Goal: Task Accomplishment & Management: Manage account settings

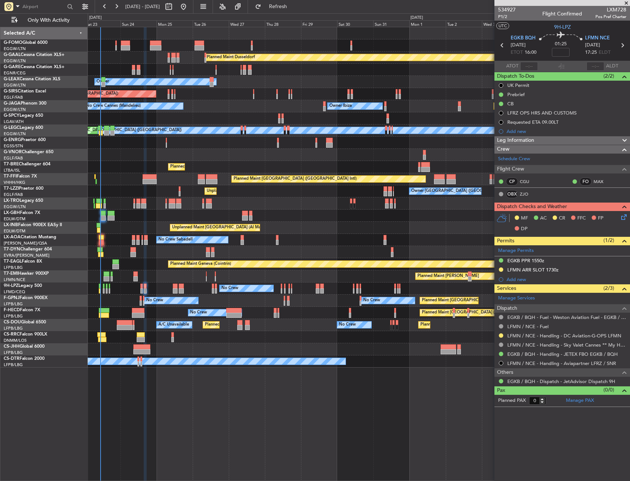
click at [131, 241] on div "No Crew Sabadell No Crew Sabadell" at bounding box center [359, 240] width 542 height 12
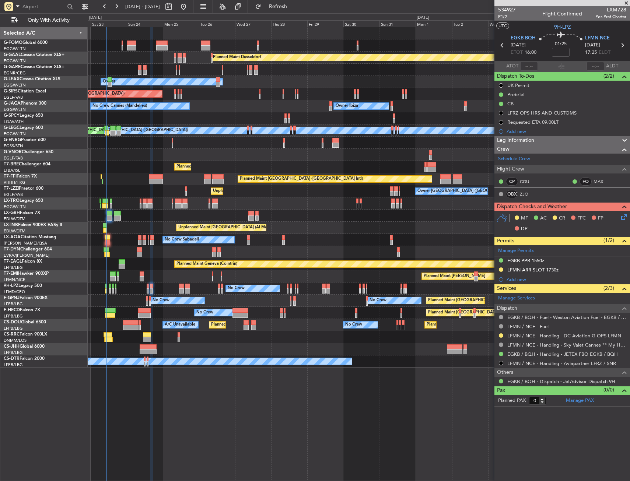
click at [121, 238] on div "No Crew Sabadell No Crew Sabadell" at bounding box center [359, 240] width 542 height 12
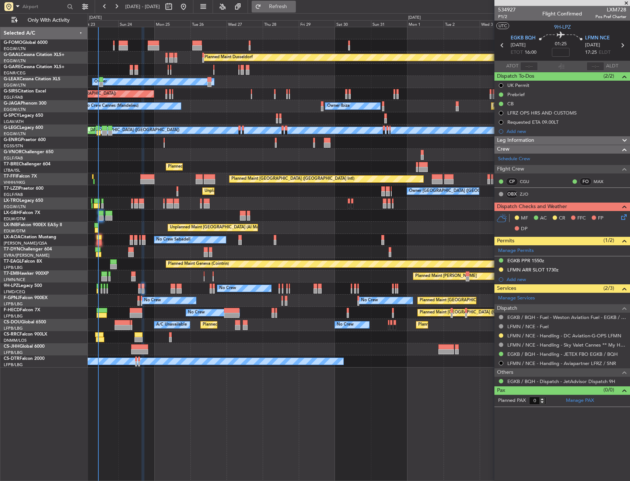
click at [287, 11] on button "Refresh" at bounding box center [274, 7] width 44 height 12
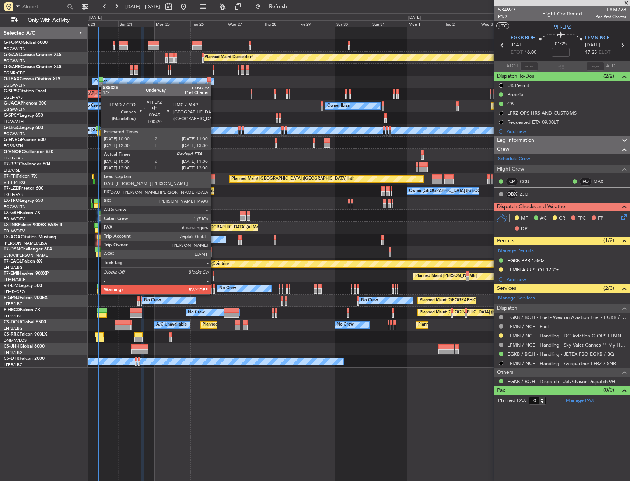
click at [98, 287] on div at bounding box center [98, 286] width 2 height 5
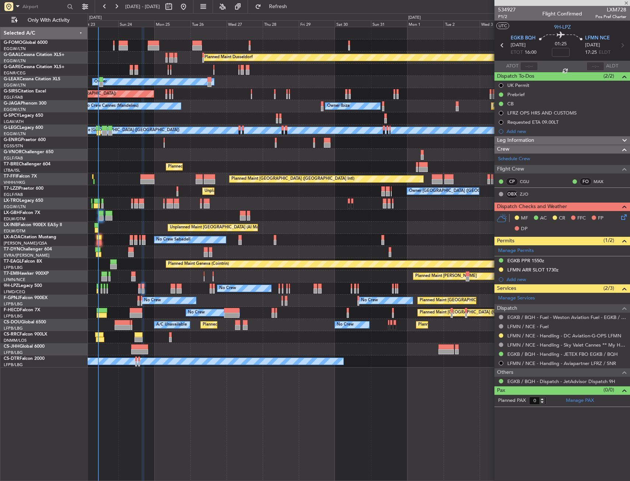
type input "+00:20"
type input "10:10"
type input "6"
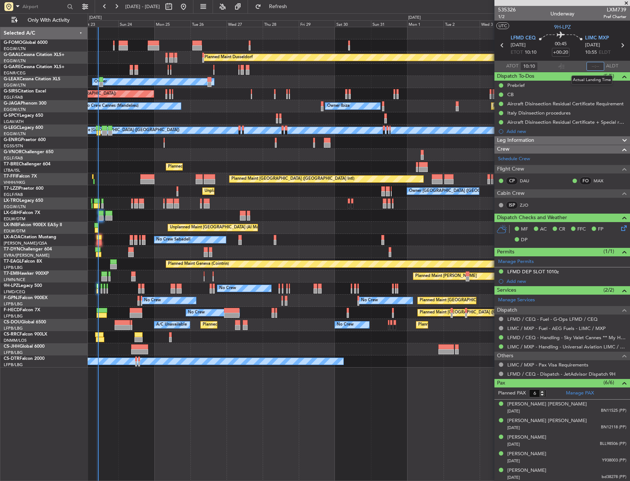
click at [588, 68] on input "text" at bounding box center [595, 66] width 18 height 9
click at [587, 25] on section "UTC 9H-LPZ" at bounding box center [562, 26] width 136 height 11
type input "10:43"
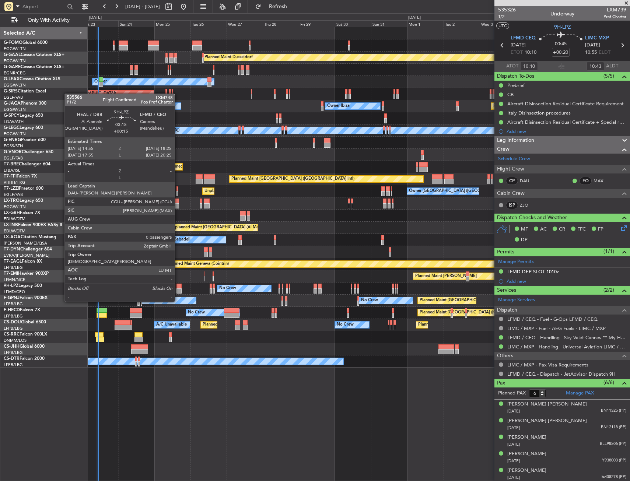
click at [178, 288] on div at bounding box center [179, 286] width 6 height 5
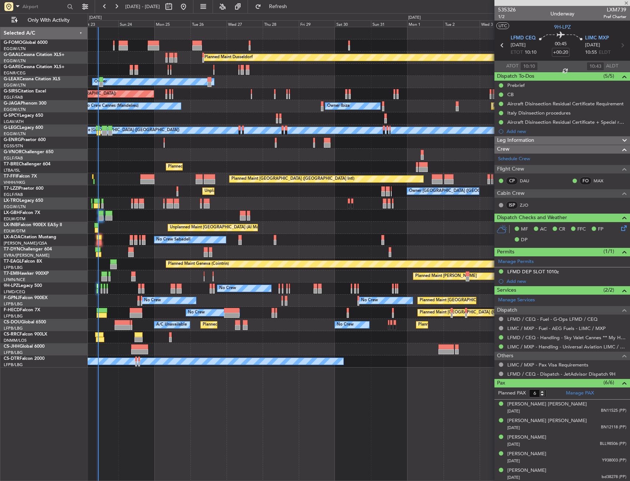
type input "+00:15"
type input "0"
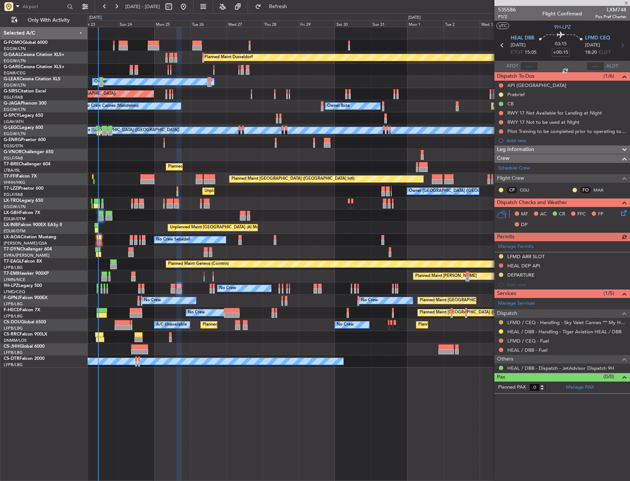
click at [502, 321] on button at bounding box center [501, 322] width 4 height 4
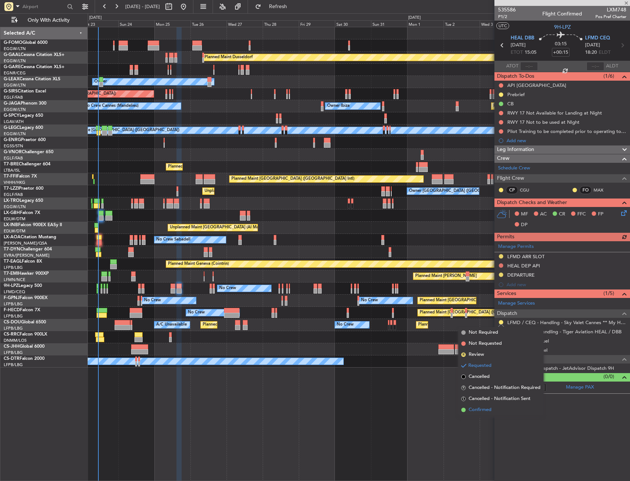
click at [487, 408] on span "Confirmed" at bounding box center [480, 409] width 23 height 7
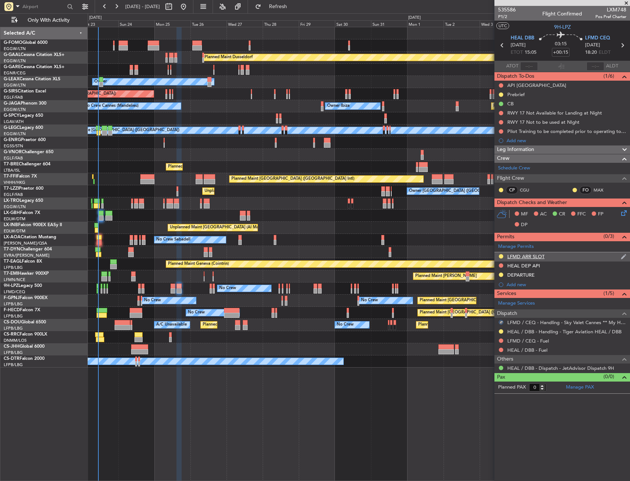
click at [554, 258] on div "LFMD ARR SLOT" at bounding box center [562, 256] width 136 height 9
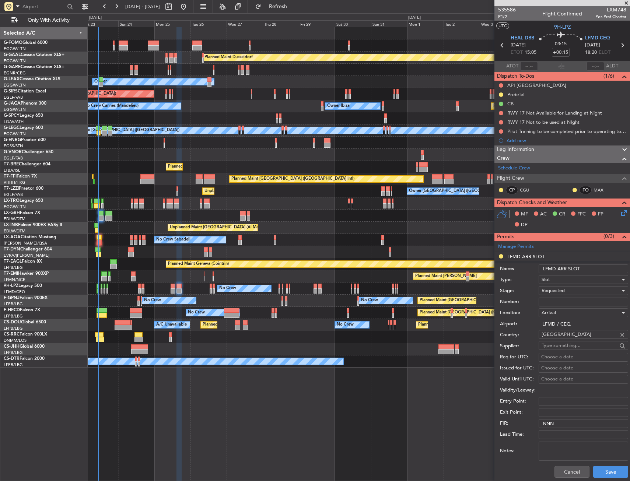
click at [594, 266] on input "LFMD ARR SLOT" at bounding box center [584, 269] width 90 height 9
type input "LFMD ARR SLOT 1820Z"
click at [582, 291] on div "Requested" at bounding box center [581, 290] width 78 height 11
click at [570, 344] on span "Received OK" at bounding box center [580, 346] width 77 height 11
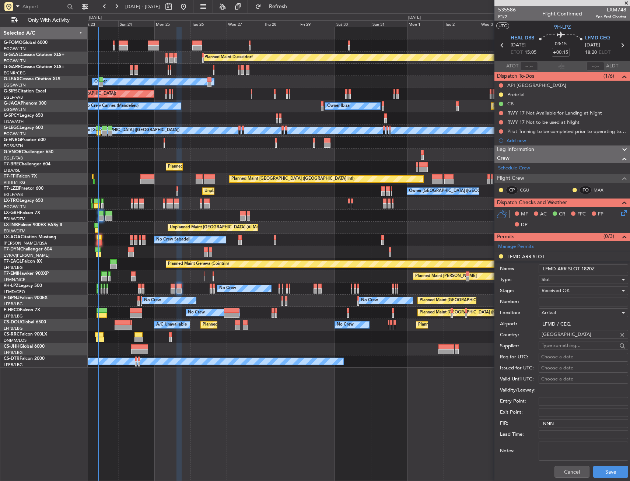
click at [566, 299] on input "Number:" at bounding box center [584, 302] width 90 height 9
paste input "LFMDA000009769"
type input "LFMDA000009769"
click at [604, 476] on button "Save" at bounding box center [610, 472] width 35 height 12
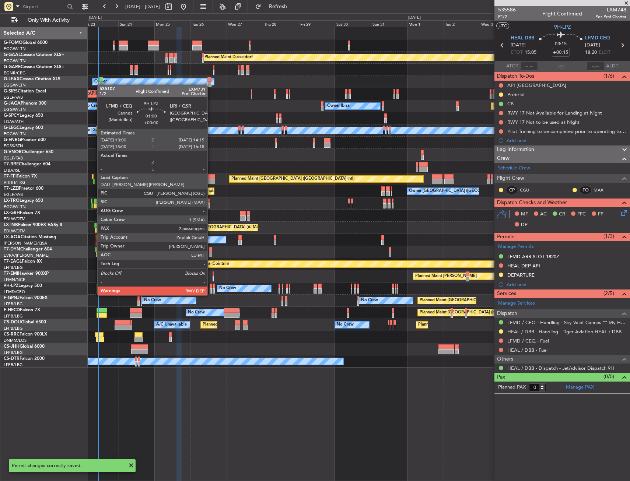
click at [211, 288] on div at bounding box center [211, 286] width 2 height 5
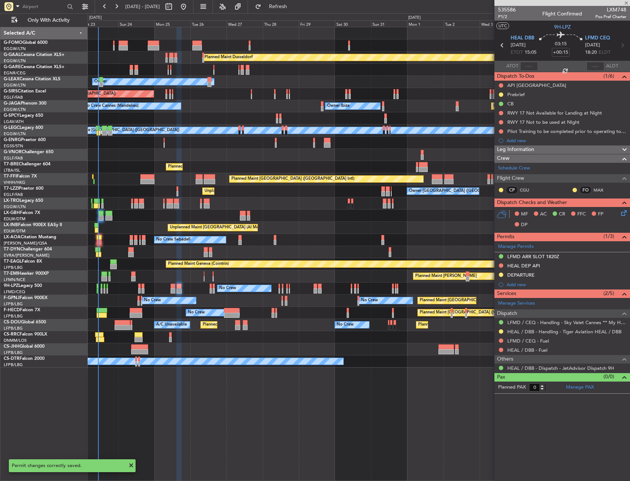
type input "2"
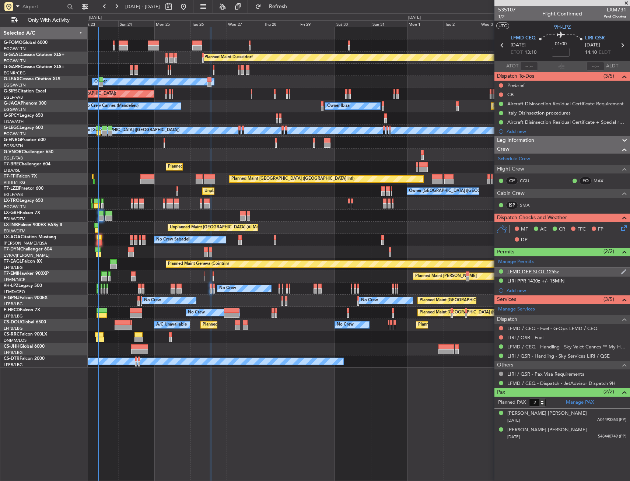
click at [578, 273] on div "LFMD DEP SLOT 1255z" at bounding box center [562, 271] width 136 height 9
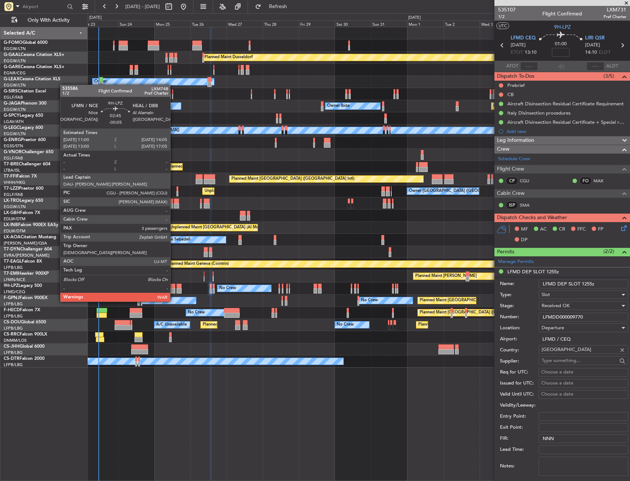
click at [174, 288] on div at bounding box center [173, 286] width 5 height 5
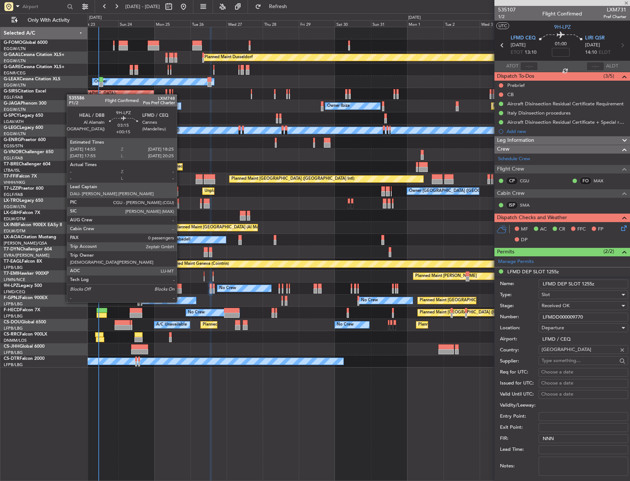
type input "-00:05"
type input "3"
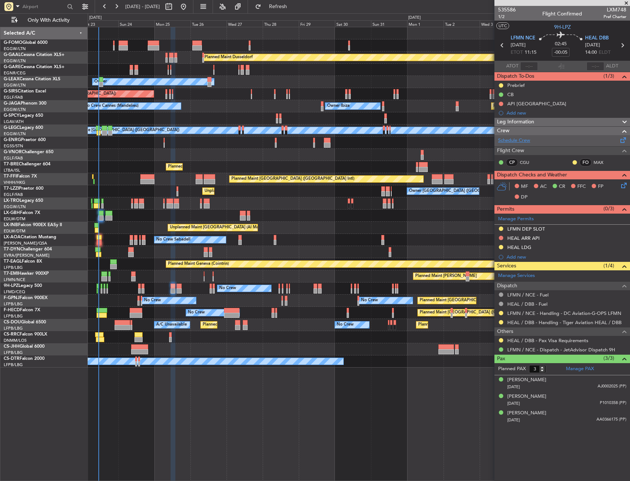
click at [508, 143] on link "Schedule Crew" at bounding box center [514, 140] width 32 height 7
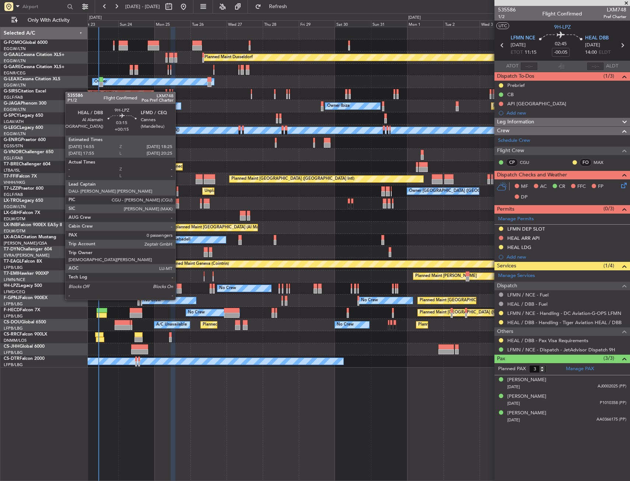
click at [179, 286] on div at bounding box center [179, 286] width 6 height 5
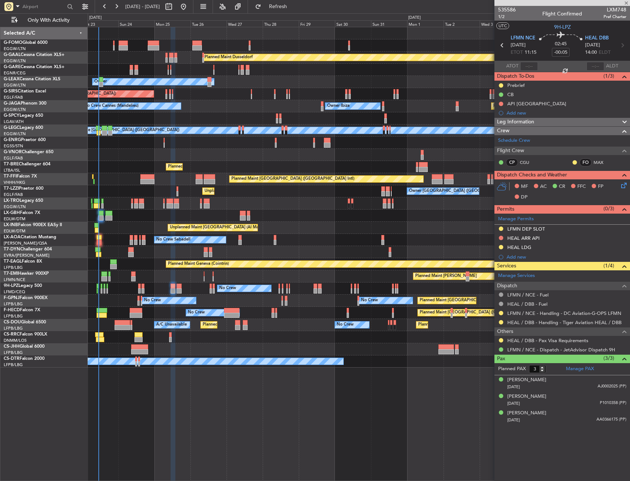
type input "+00:15"
type input "0"
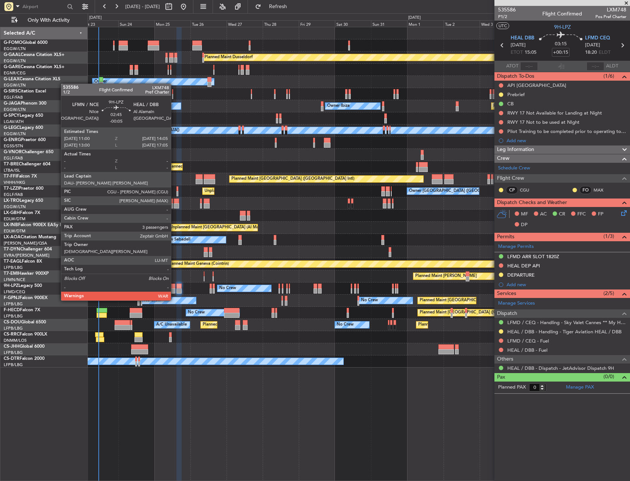
click at [174, 287] on div at bounding box center [173, 286] width 5 height 5
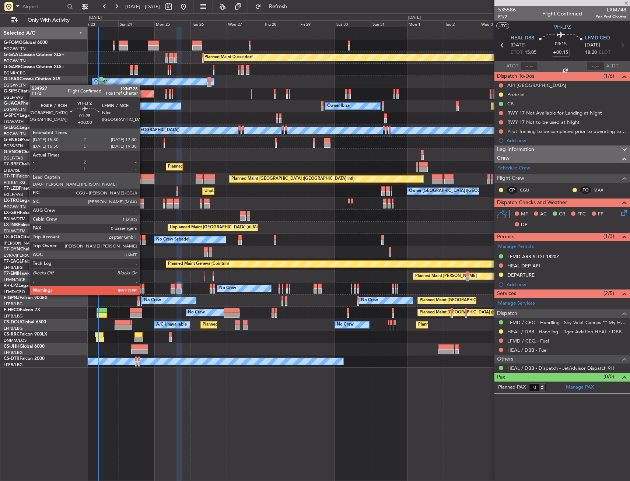
type input "-00:05"
type input "3"
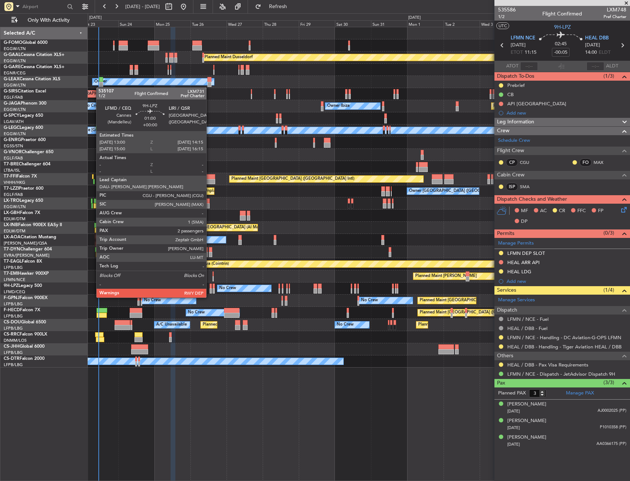
click at [210, 290] on div at bounding box center [211, 290] width 2 height 5
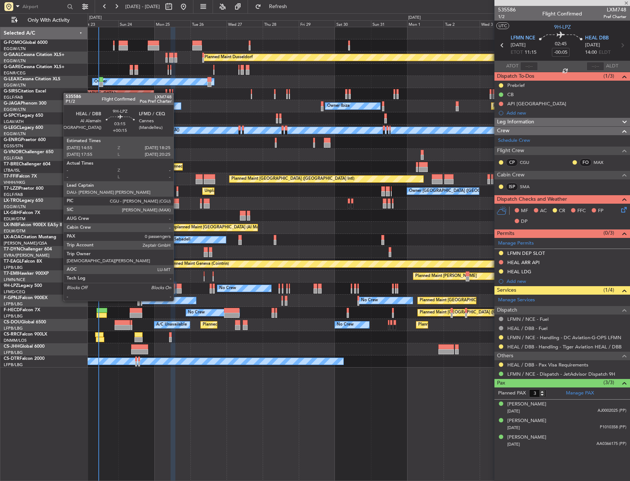
type input "2"
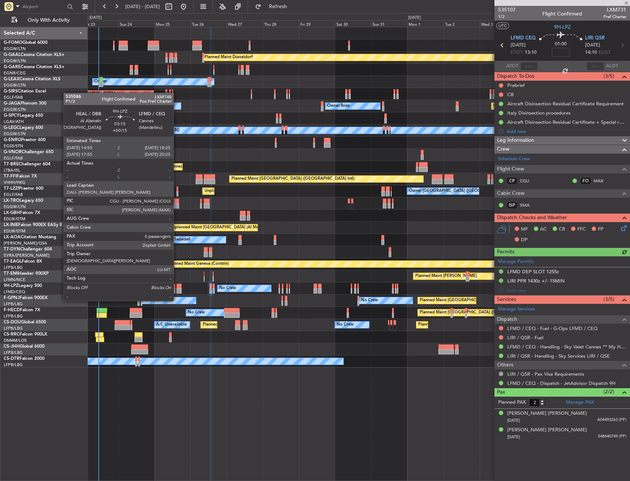
click at [177, 287] on div at bounding box center [179, 286] width 6 height 5
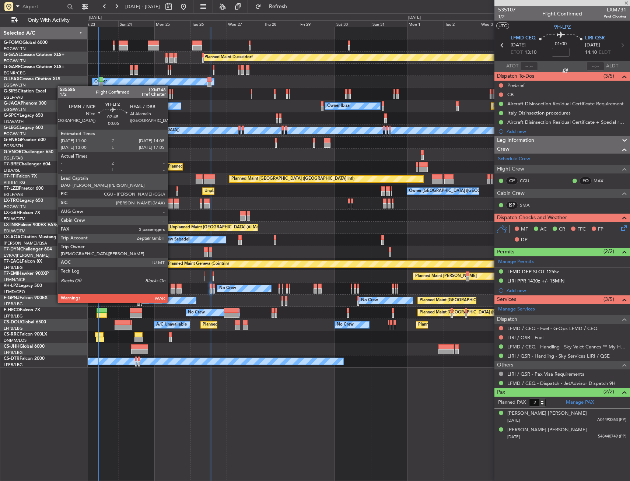
type input "+00:15"
type input "0"
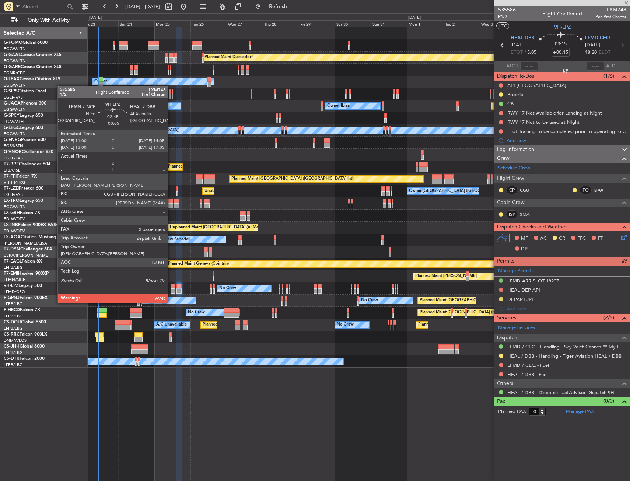
click at [171, 289] on div at bounding box center [173, 290] width 5 height 5
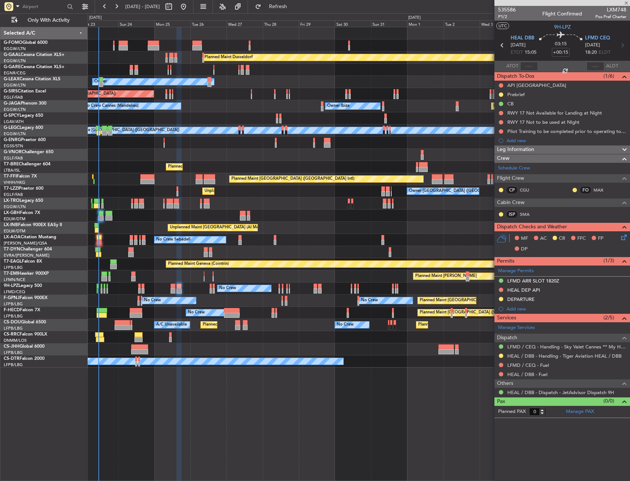
type input "-00:05"
type input "3"
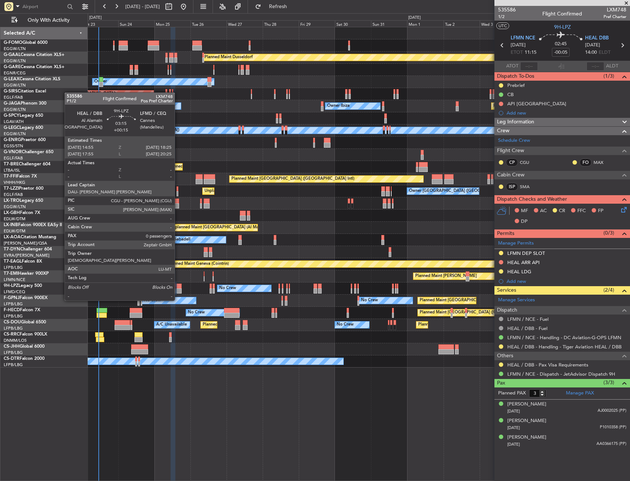
click at [178, 287] on div at bounding box center [179, 286] width 6 height 5
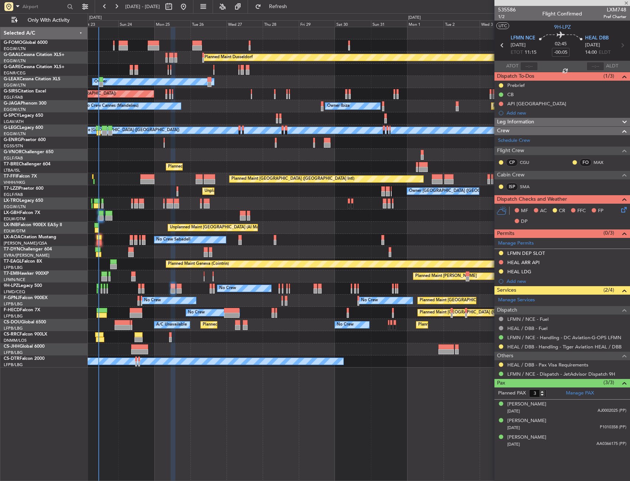
type input "+00:15"
type input "0"
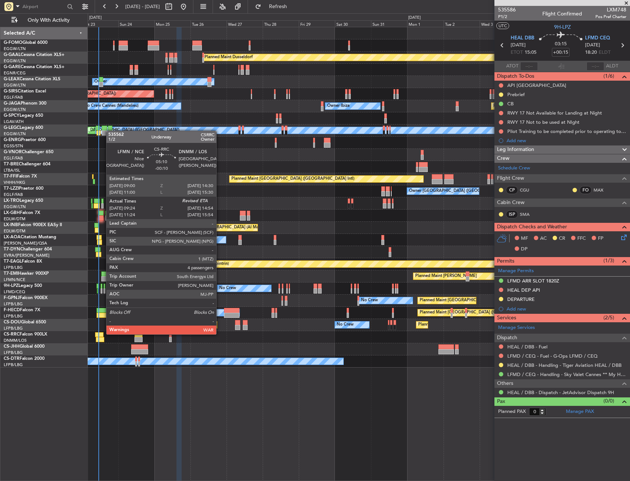
click at [102, 334] on div at bounding box center [99, 334] width 8 height 5
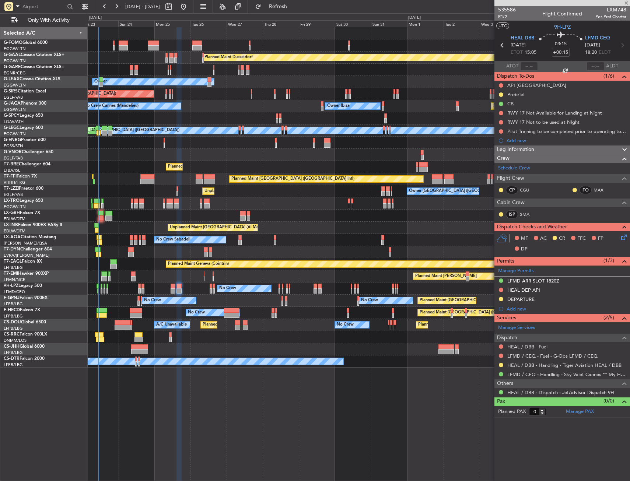
type input "-00:10"
type input "09:39"
type input "4"
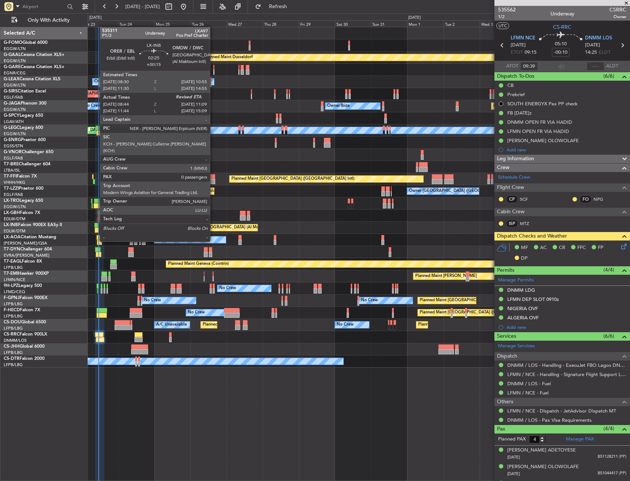
click at [96, 228] on div at bounding box center [97, 230] width 4 height 5
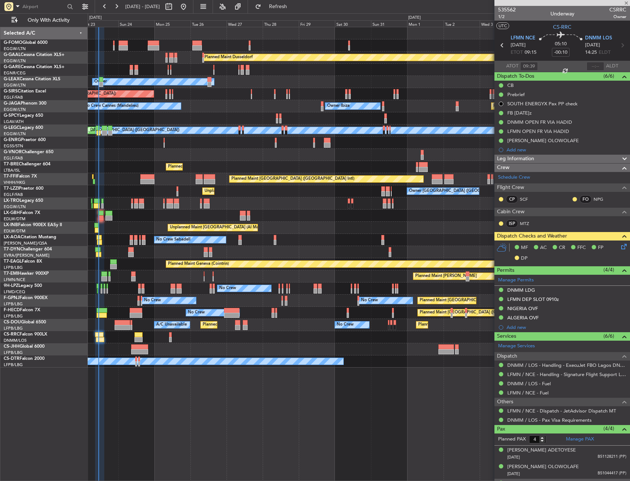
type input "+00:15"
type input "08:44"
type input "0"
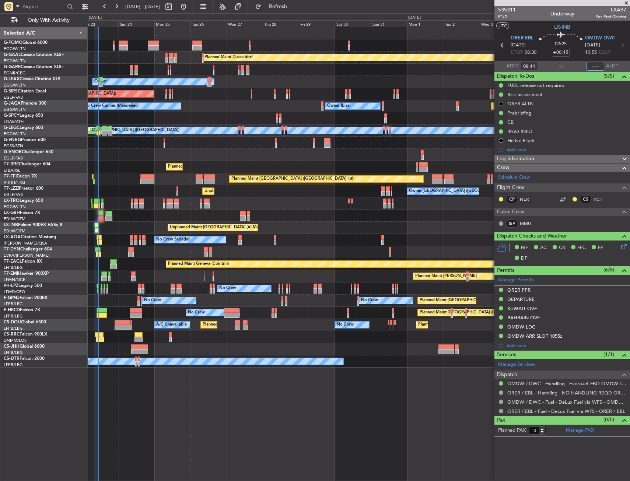
click at [592, 66] on input "text" at bounding box center [595, 66] width 18 height 9
click at [584, 27] on section "UTC LX-INB" at bounding box center [562, 26] width 136 height 11
type input "11:05"
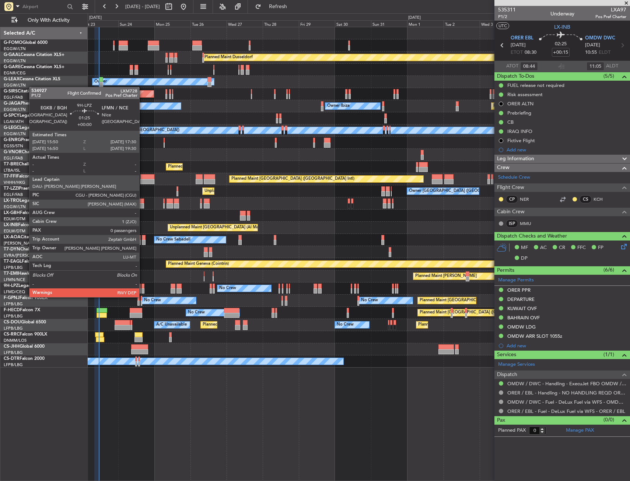
click at [143, 290] on div at bounding box center [142, 290] width 3 height 5
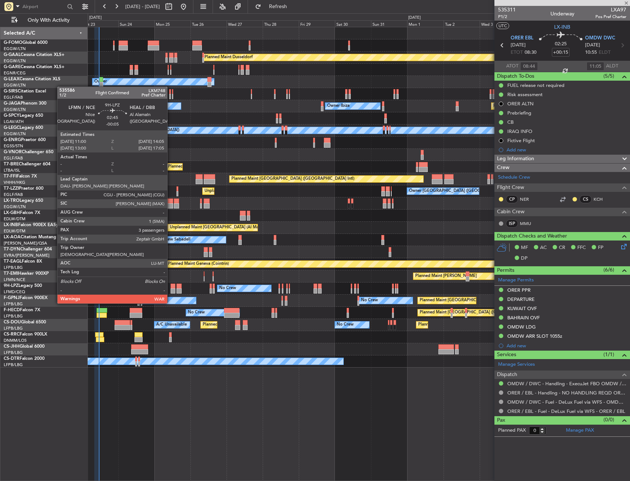
click at [171, 290] on div at bounding box center [173, 290] width 5 height 5
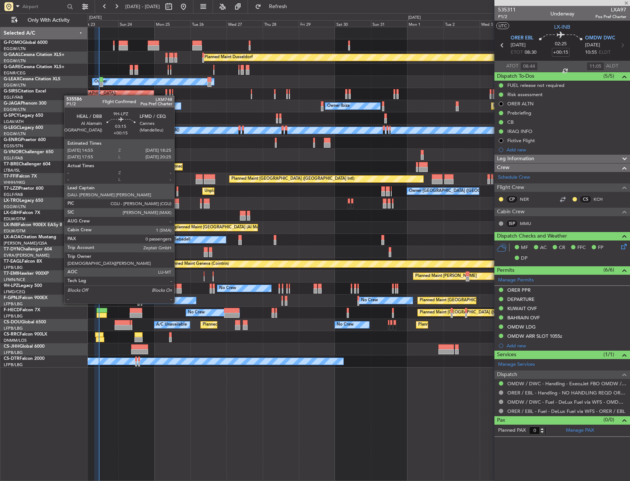
type input "-00:05"
type input "3"
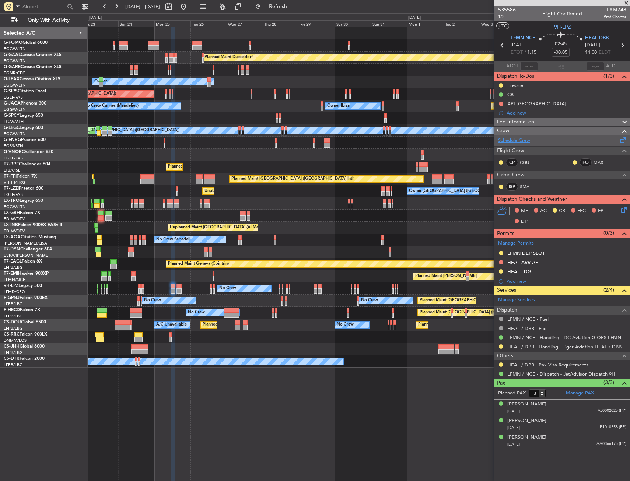
click at [524, 139] on link "Schedule Crew" at bounding box center [514, 140] width 32 height 7
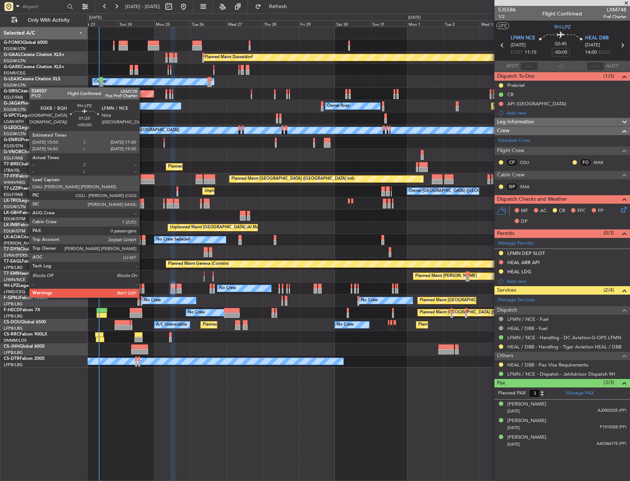
click at [142, 290] on div at bounding box center [142, 290] width 3 height 5
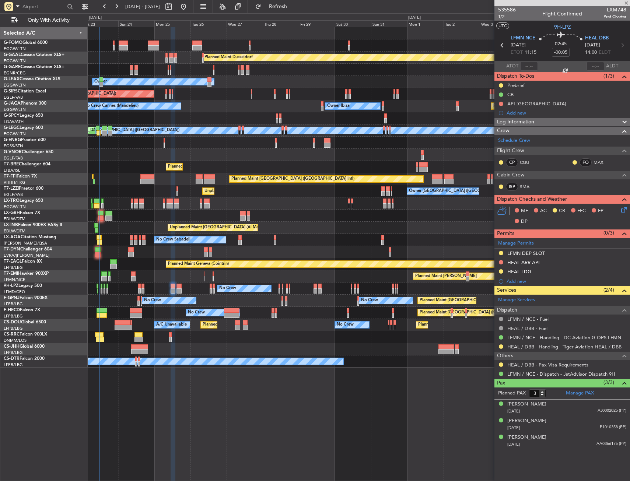
type input "0"
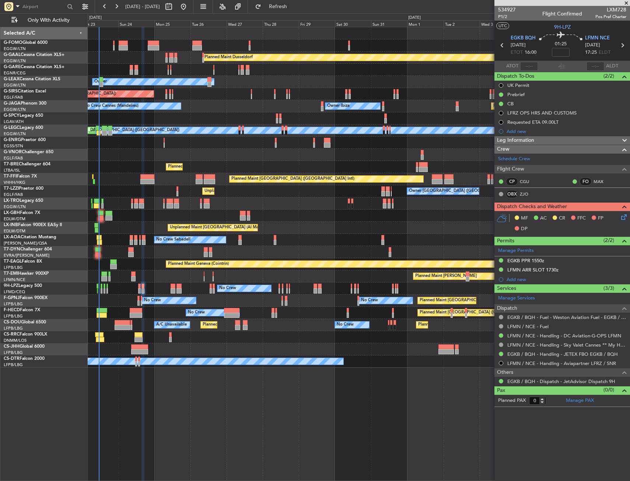
click at [598, 269] on div "LFMN ARR SLOT 1730z" at bounding box center [562, 270] width 136 height 9
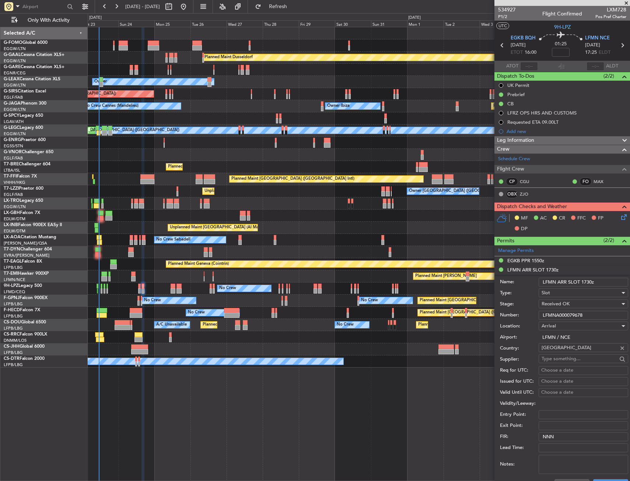
click at [588, 315] on input "LFMNA000079678" at bounding box center [584, 315] width 90 height 9
paste input "text"
type input "LFMNA000079678"
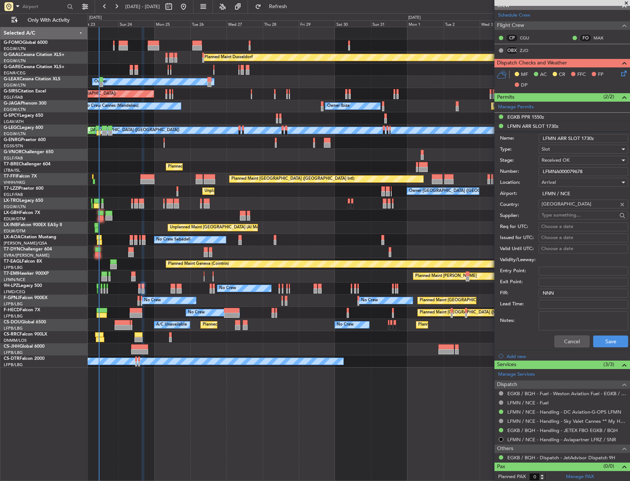
scroll to position [146, 0]
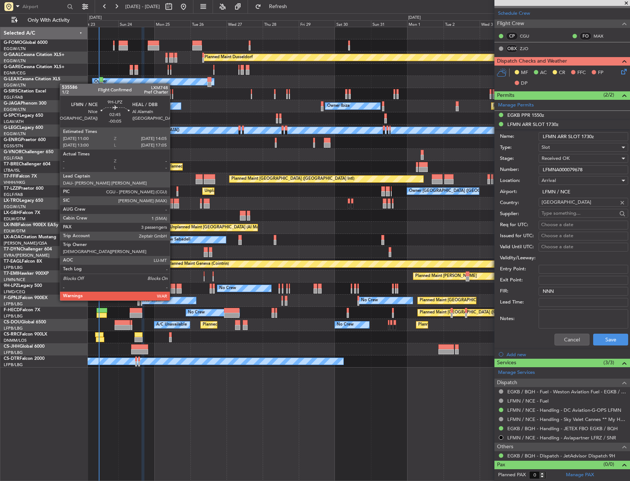
click at [173, 287] on div at bounding box center [173, 286] width 5 height 5
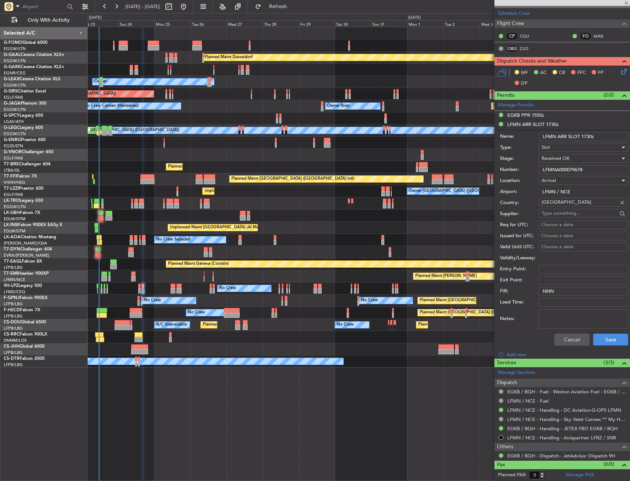
type input "-00:05"
type input "3"
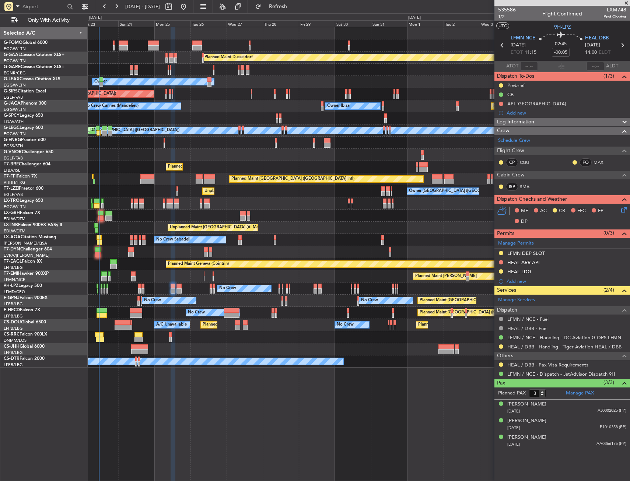
drag, startPoint x: 558, startPoint y: 254, endPoint x: 567, endPoint y: 257, distance: 9.2
click at [558, 254] on div "LFMN DEP SLOT" at bounding box center [562, 253] width 136 height 9
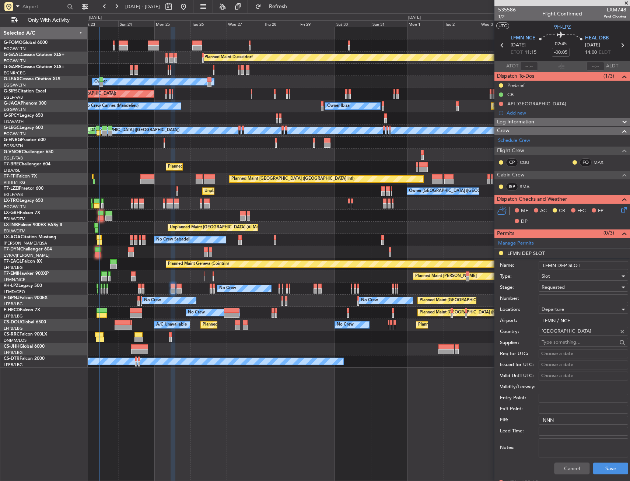
click at [591, 267] on input "LFMN DEP SLOT" at bounding box center [584, 265] width 90 height 9
click at [545, 287] on span "Requested" at bounding box center [553, 287] width 23 height 7
click at [551, 301] on span "Denied" at bounding box center [580, 299] width 77 height 11
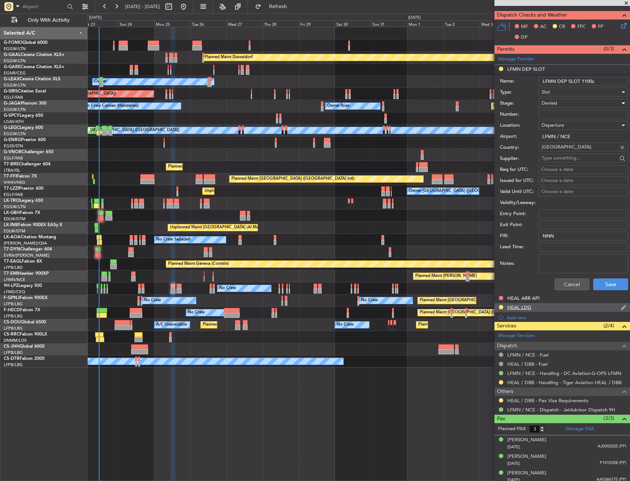
scroll to position [74, 0]
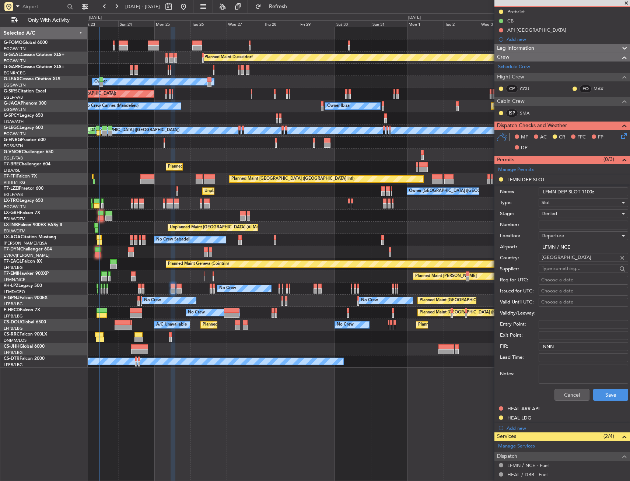
drag, startPoint x: 591, startPoint y: 190, endPoint x: 584, endPoint y: 193, distance: 7.5
click at [584, 193] on input "LFMN DEP SLOT 1100z" at bounding box center [584, 192] width 90 height 9
type input "LFMN DEP SLOT 1035z"
click at [567, 213] on div "Denied" at bounding box center [581, 213] width 78 height 11
click at [565, 272] on span "Received OK" at bounding box center [580, 272] width 77 height 11
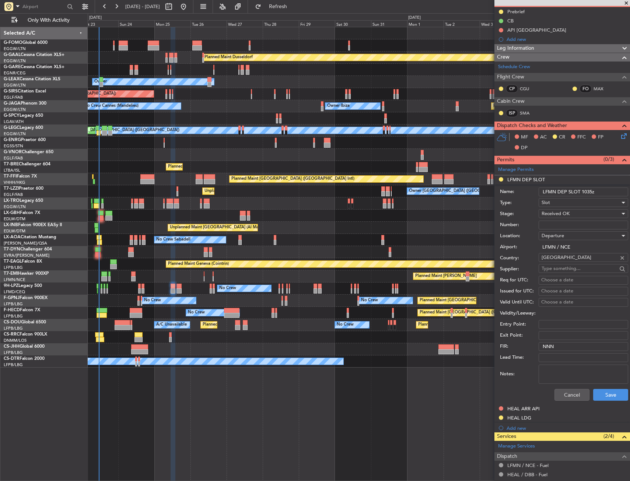
click at [560, 222] on input "Number:" at bounding box center [584, 225] width 90 height 9
paste input "LFMND000079679"
type input "LFMND000079679"
click at [604, 396] on button "Save" at bounding box center [610, 395] width 35 height 12
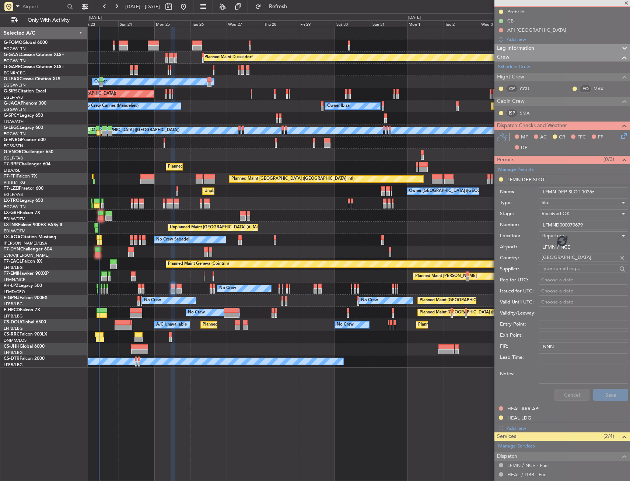
scroll to position [0, 0]
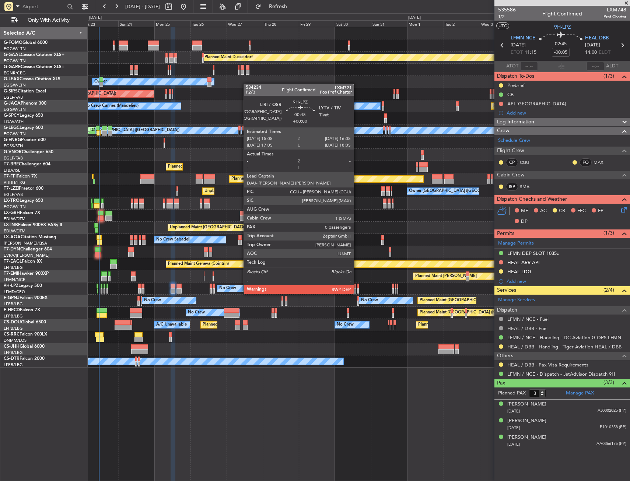
click at [357, 287] on div at bounding box center [358, 286] width 2 height 5
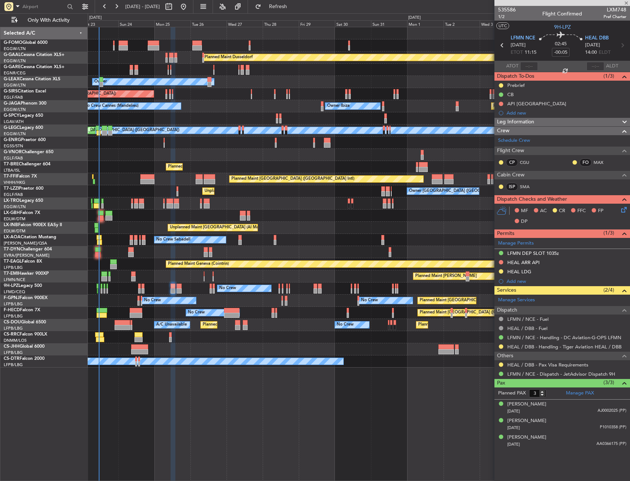
type input "0"
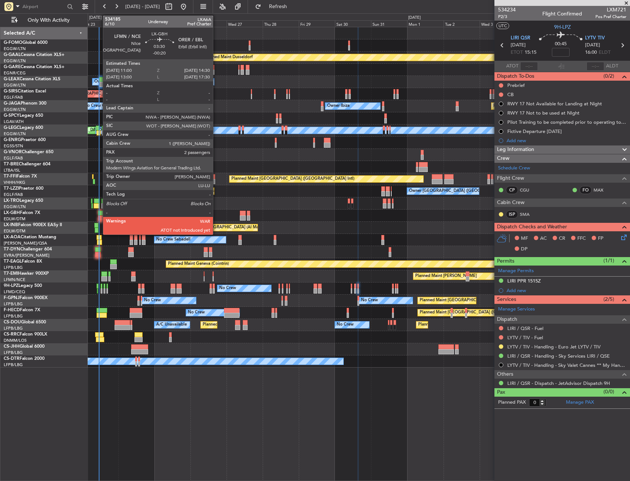
click at [100, 217] on div at bounding box center [101, 218] width 6 height 5
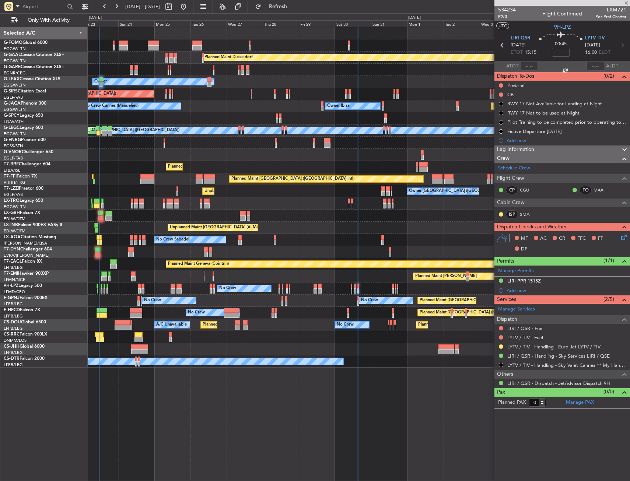
type input "-00:20"
type input "2"
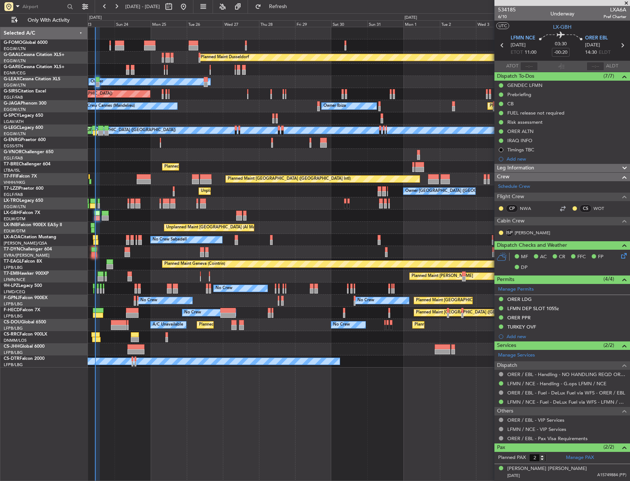
click at [112, 295] on div "No Crew Planned Maint [GEOGRAPHIC_DATA] ([GEOGRAPHIC_DATA]) No Crew No Crew [GE…" at bounding box center [359, 301] width 542 height 12
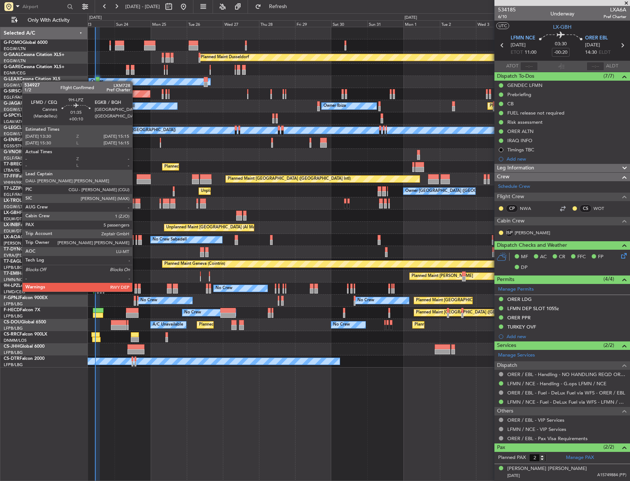
click at [136, 284] on div at bounding box center [135, 286] width 3 height 5
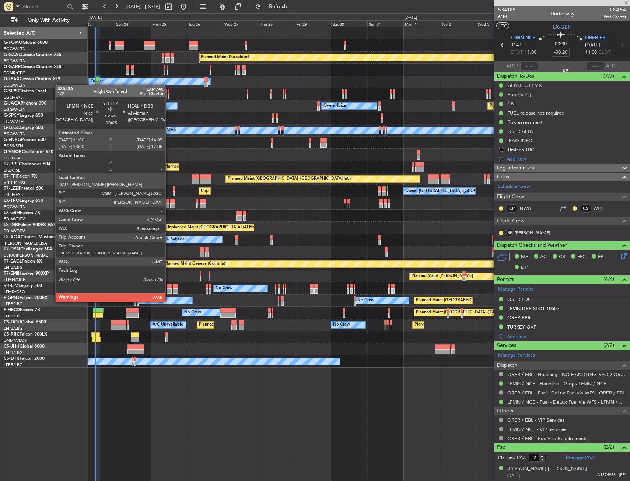
type input "+00:10"
type input "5"
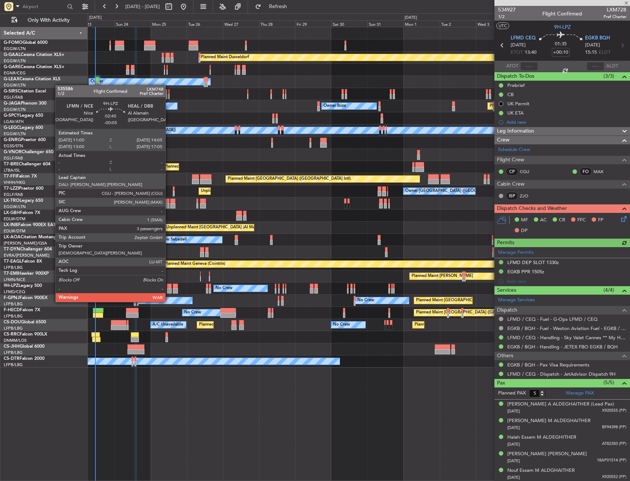
click at [169, 288] on div at bounding box center [169, 286] width 5 height 5
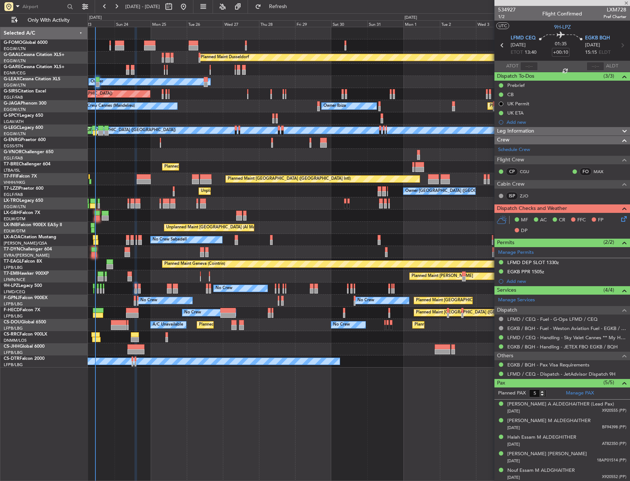
type input "-00:05"
type input "3"
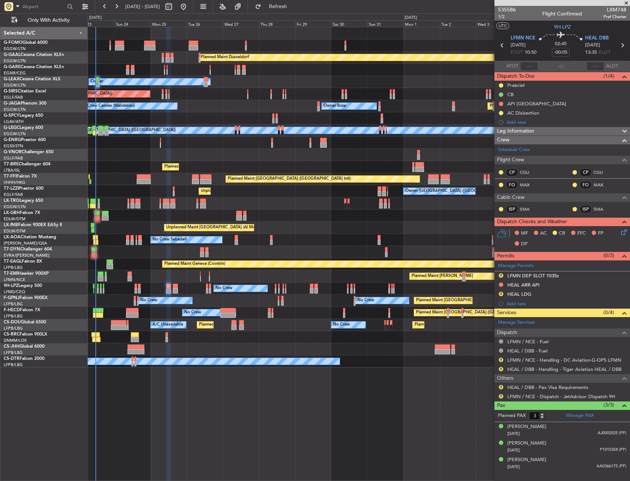
click at [130, 154] on div at bounding box center [359, 155] width 542 height 12
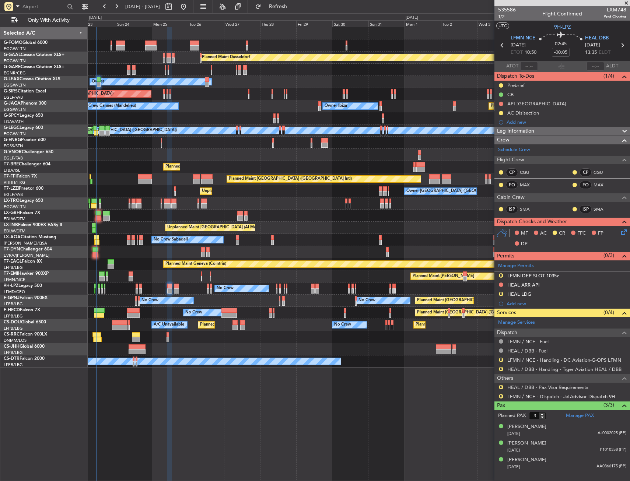
click at [136, 154] on div at bounding box center [359, 155] width 542 height 12
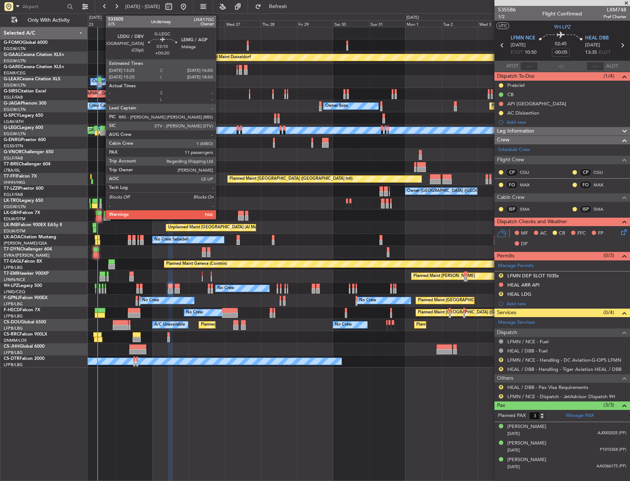
click at [102, 130] on div at bounding box center [102, 128] width 5 height 5
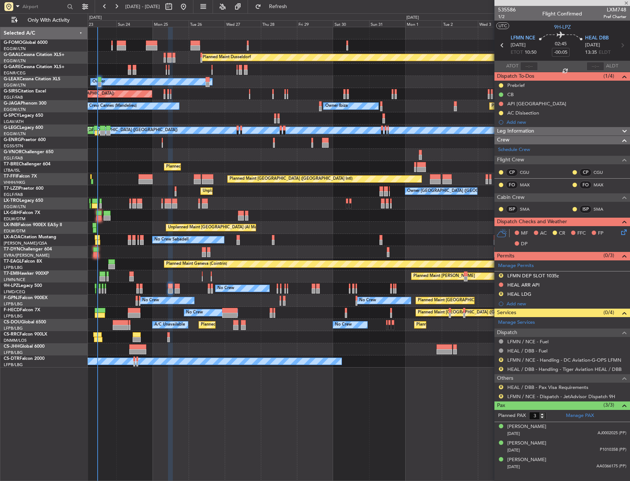
type input "+00:20"
type input "11"
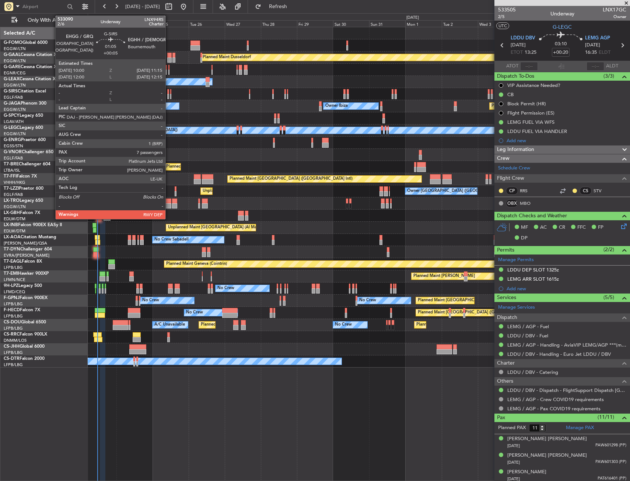
click at [169, 94] on div at bounding box center [168, 96] width 2 height 5
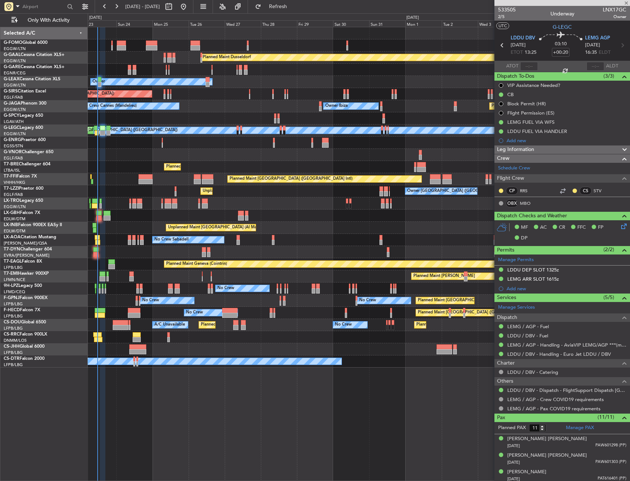
type input "+00:05"
type input "7"
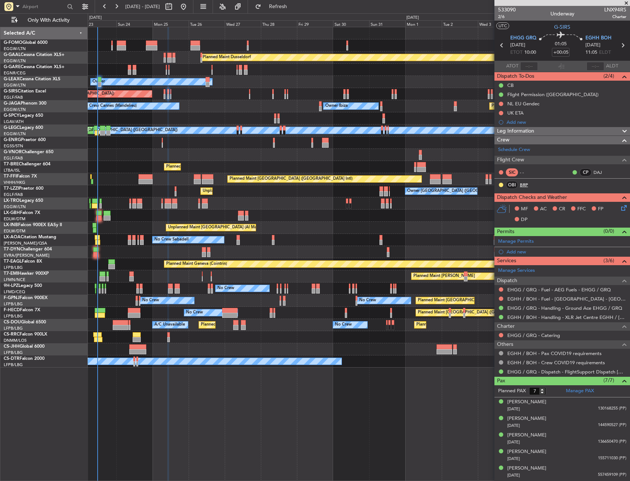
click at [526, 182] on link "BRP" at bounding box center [528, 185] width 17 height 7
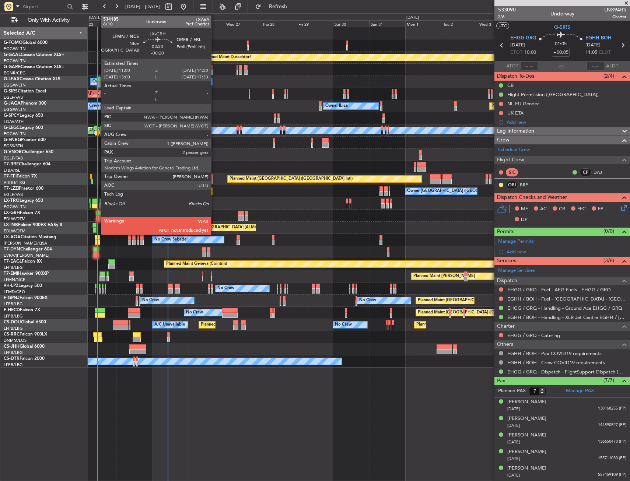
click at [97, 216] on div at bounding box center [99, 218] width 6 height 5
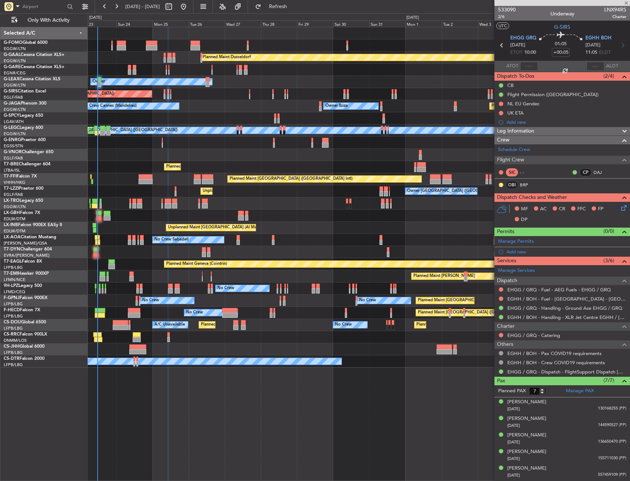
type input "-00:20"
type input "2"
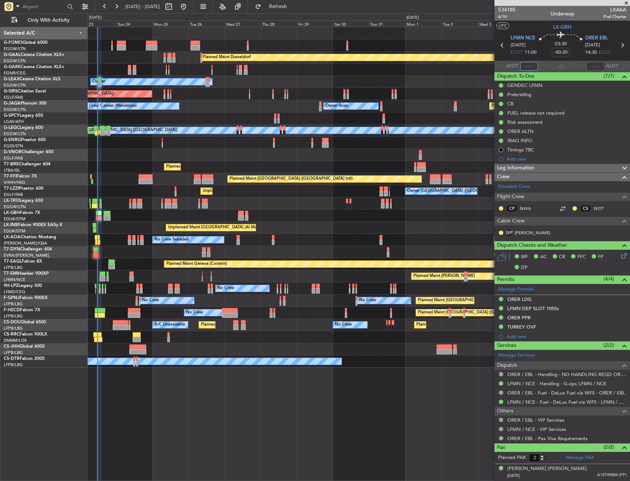
click at [521, 69] on input "text" at bounding box center [529, 66] width 18 height 9
click at [542, 21] on section "UTC LX-GBH" at bounding box center [562, 26] width 136 height 11
type input "11:27"
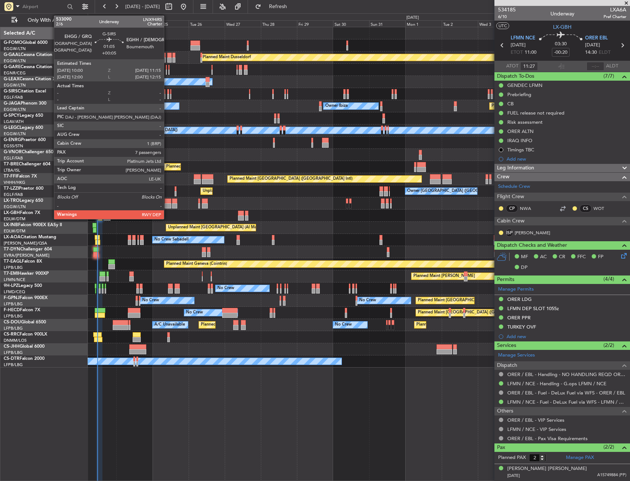
click at [167, 92] on div at bounding box center [168, 91] width 2 height 5
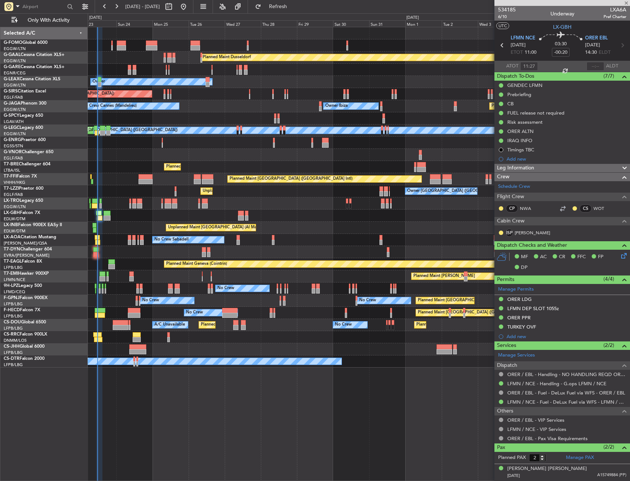
type input "+00:05"
type input "7"
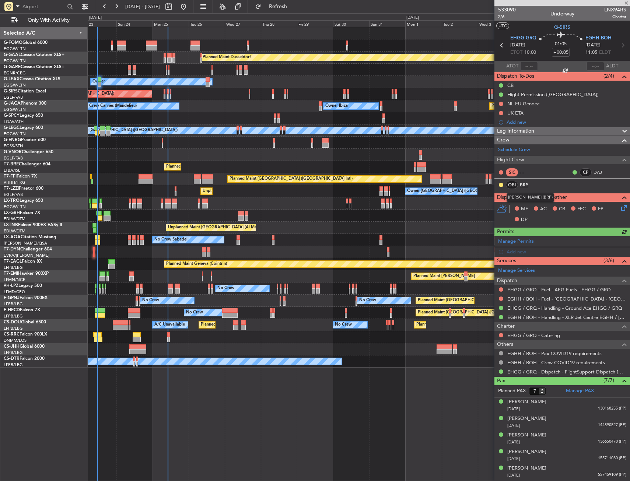
click at [522, 184] on link "BRP" at bounding box center [528, 185] width 17 height 7
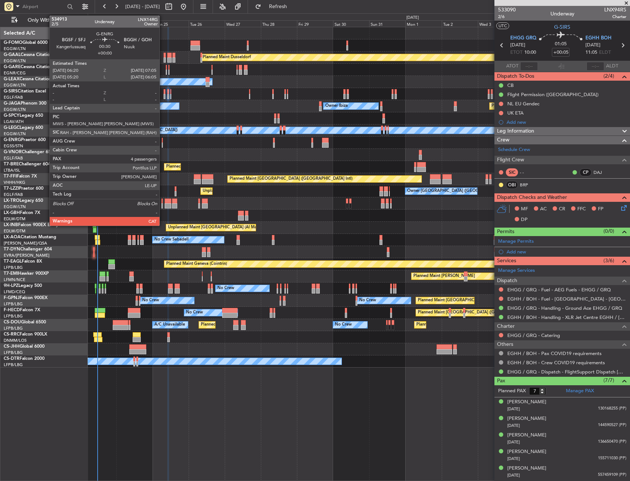
click at [163, 139] on div at bounding box center [162, 140] width 1 height 5
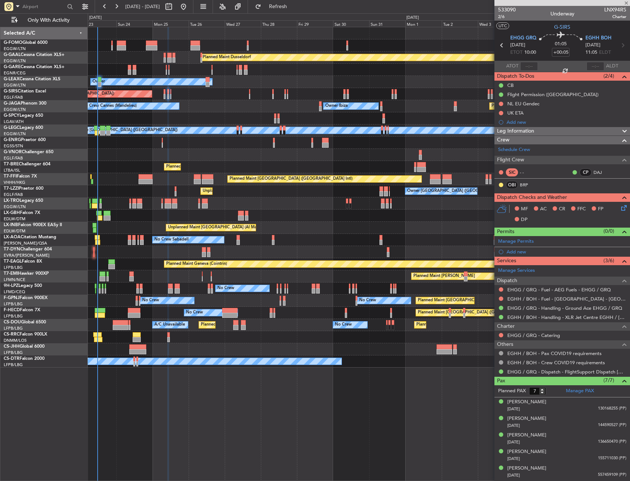
type input "4"
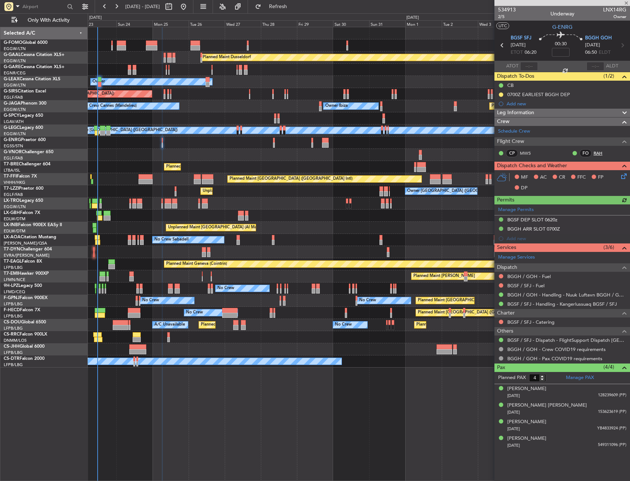
click at [599, 151] on link "RAH" at bounding box center [601, 153] width 17 height 7
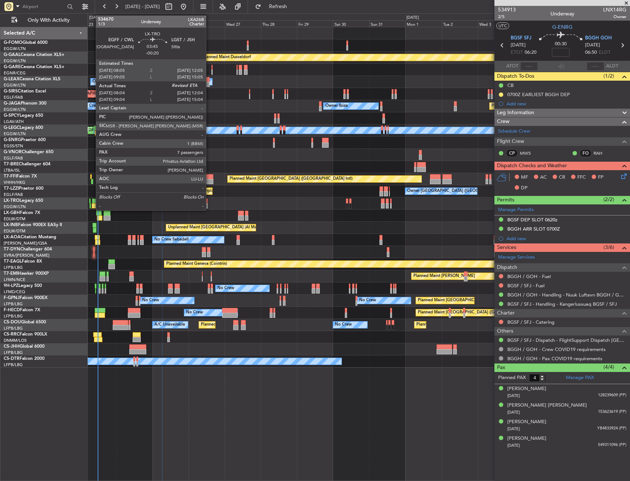
click at [94, 203] on div at bounding box center [95, 201] width 6 height 5
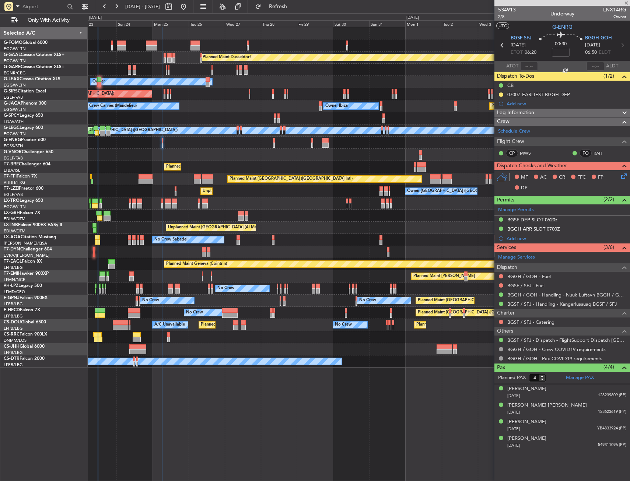
type input "-00:20"
type input "08:04"
type input "7"
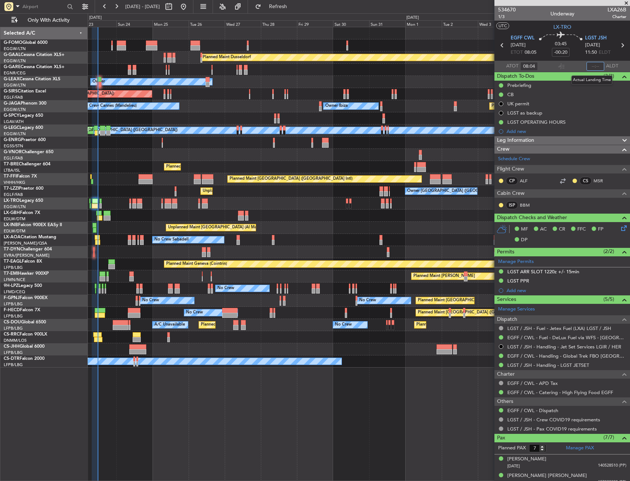
click at [589, 64] on input "text" at bounding box center [595, 66] width 18 height 9
click at [587, 25] on section "UTC LX-TRO" at bounding box center [562, 26] width 136 height 11
click at [593, 66] on input "11:39" at bounding box center [595, 66] width 18 height 9
click at [591, 27] on section "UTC LX-TRO" at bounding box center [562, 26] width 136 height 11
type input "11:37"
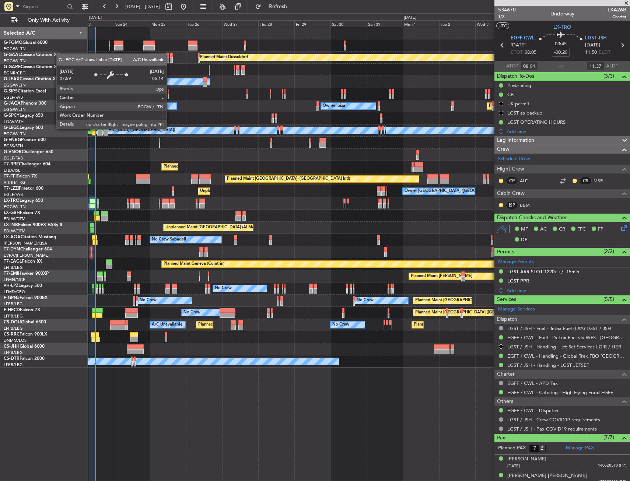
click at [166, 129] on div "A/C Unavailable [GEOGRAPHIC_DATA] ([GEOGRAPHIC_DATA])" at bounding box center [612, 130] width 1118 height 7
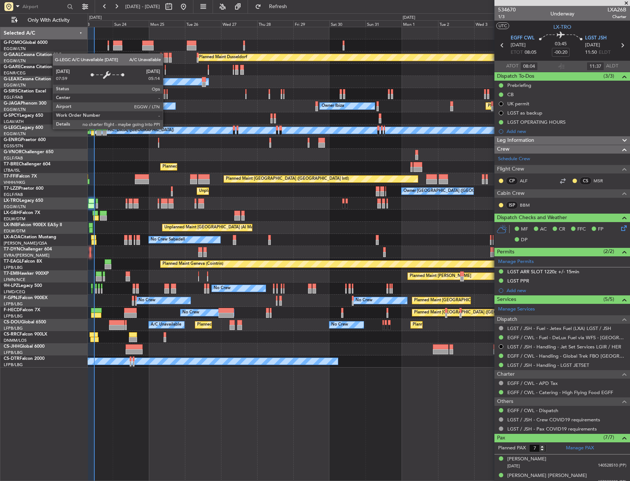
click at [174, 128] on div "A/C Unavailable [GEOGRAPHIC_DATA] ([GEOGRAPHIC_DATA])" at bounding box center [611, 130] width 1119 height 7
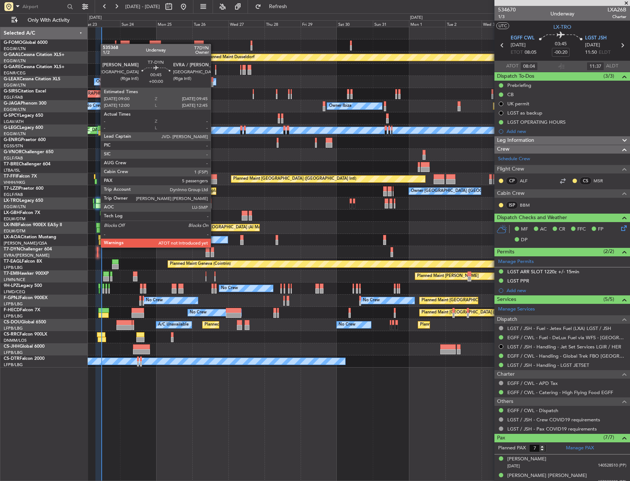
click at [97, 253] on div at bounding box center [97, 254] width 1 height 5
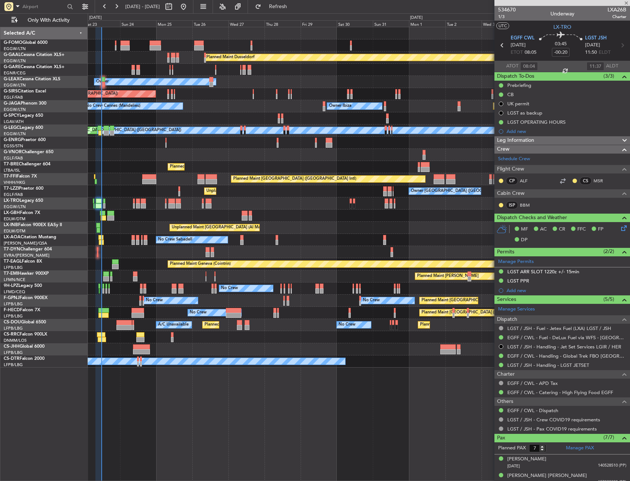
type input "5"
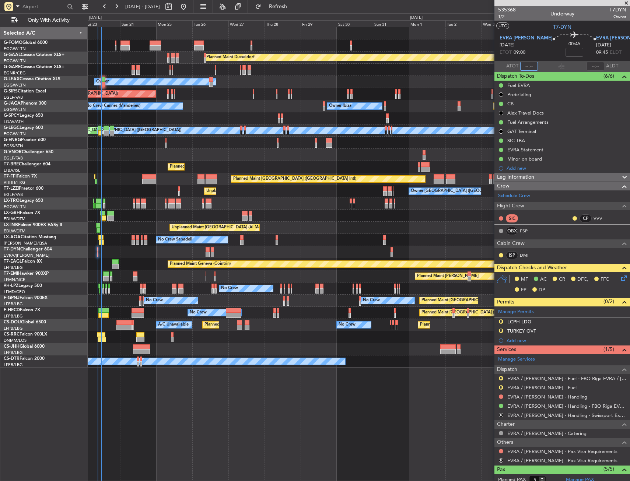
click at [520, 66] on input "text" at bounding box center [529, 66] width 18 height 9
click at [538, 24] on section "UTC T7-DYN" at bounding box center [562, 26] width 136 height 11
type input "09:27"
click at [591, 65] on input "text" at bounding box center [595, 66] width 18 height 9
click at [586, 30] on section "UTC T7-DYN" at bounding box center [562, 26] width 136 height 11
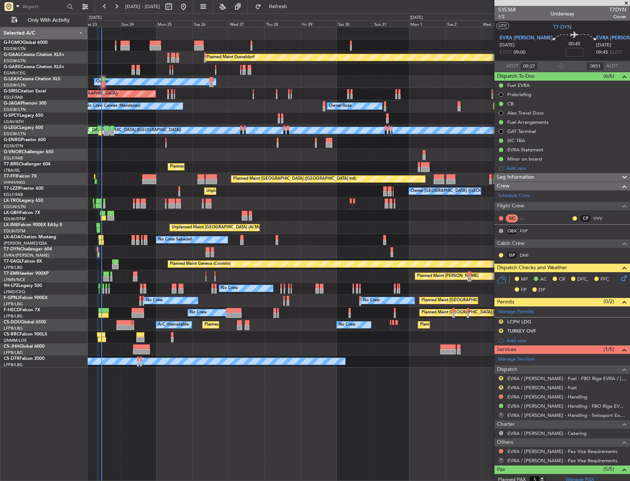
type input "09:51"
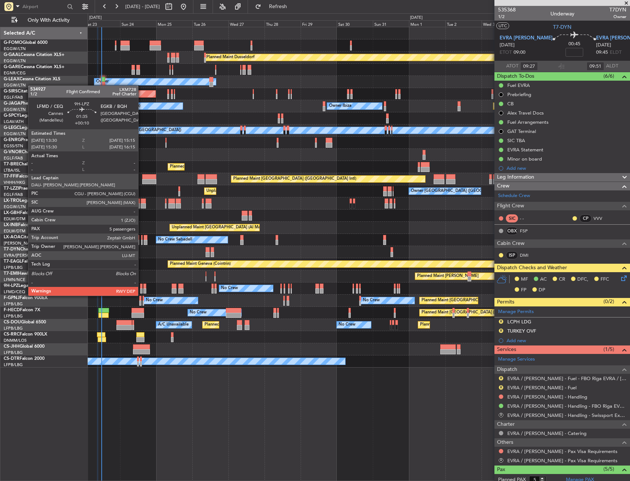
click at [141, 288] on div at bounding box center [141, 290] width 3 height 5
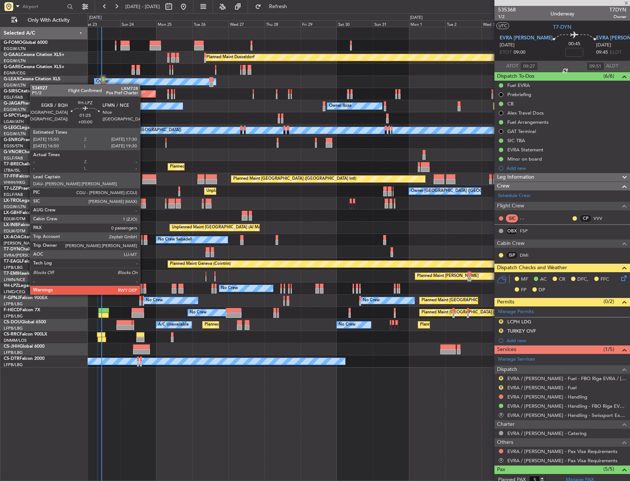
type input "+00:10"
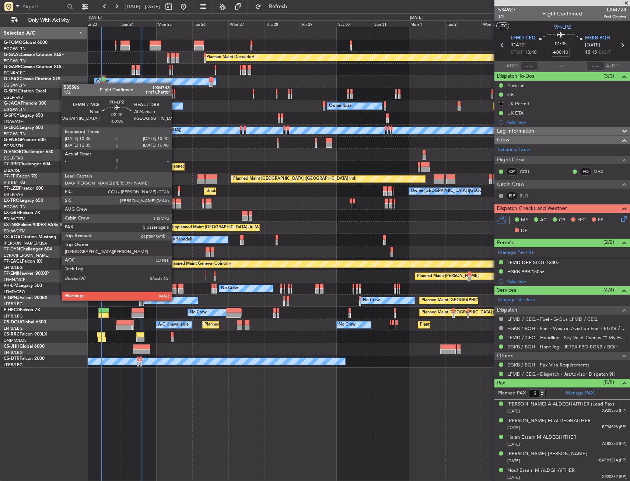
click at [175, 287] on div at bounding box center [174, 286] width 5 height 5
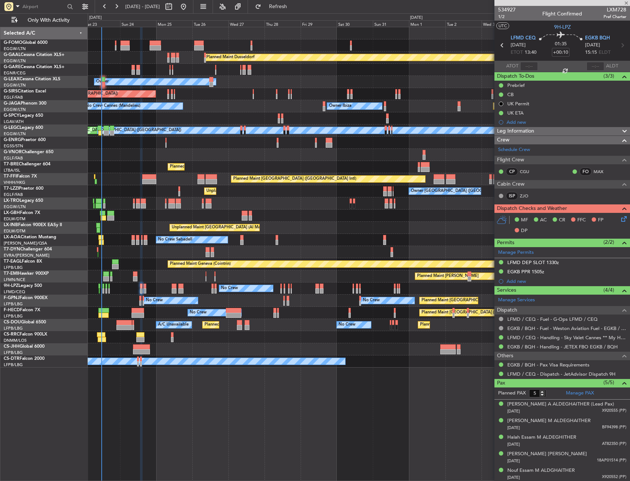
type input "-00:05"
type input "3"
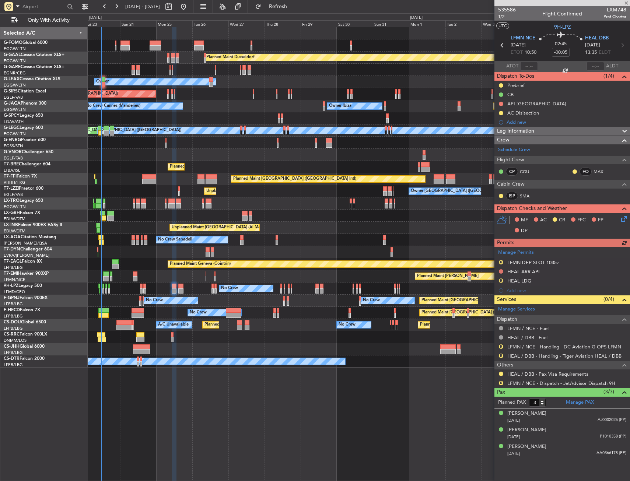
click at [499, 260] on div "Manage Permits R LFMN DEP SLOT 1035z HEAL ARR API R HEAL LDG Add new" at bounding box center [562, 271] width 136 height 48
click at [501, 261] on button "R" at bounding box center [501, 262] width 4 height 4
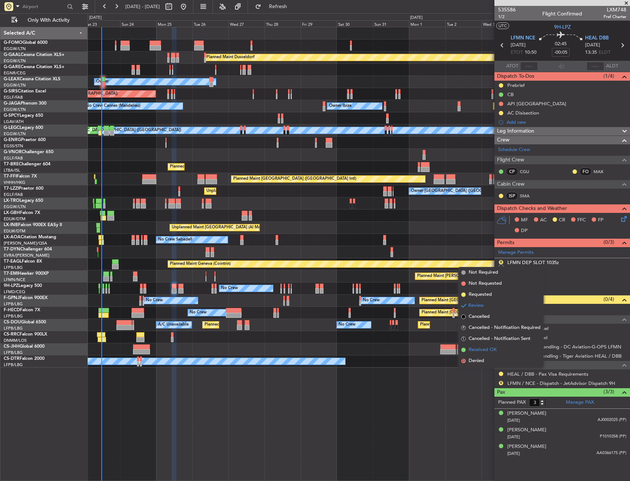
click at [479, 349] on span "Received OK" at bounding box center [483, 349] width 28 height 7
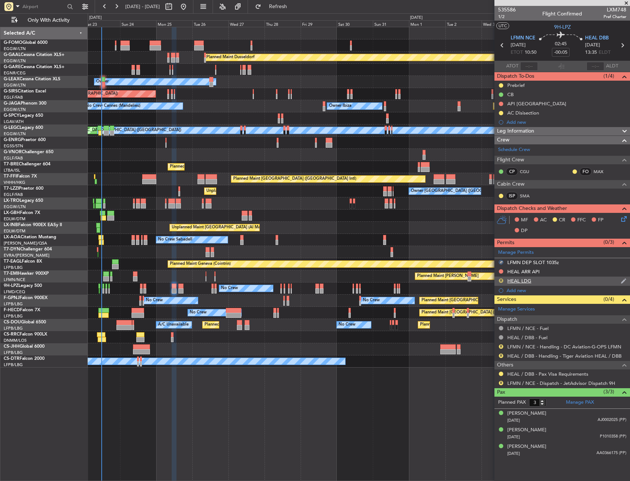
click at [501, 281] on button "R" at bounding box center [501, 281] width 4 height 4
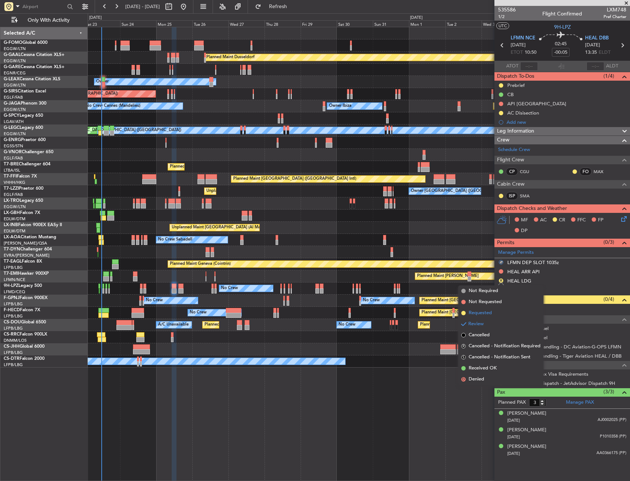
click at [484, 314] on span "Requested" at bounding box center [480, 312] width 23 height 7
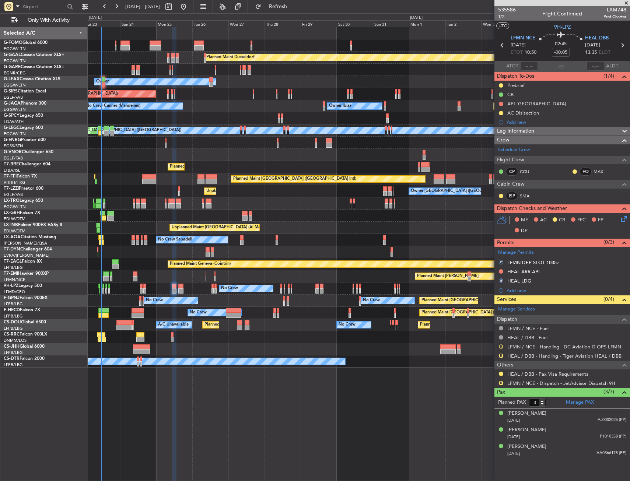
click at [502, 346] on button "R" at bounding box center [501, 346] width 4 height 4
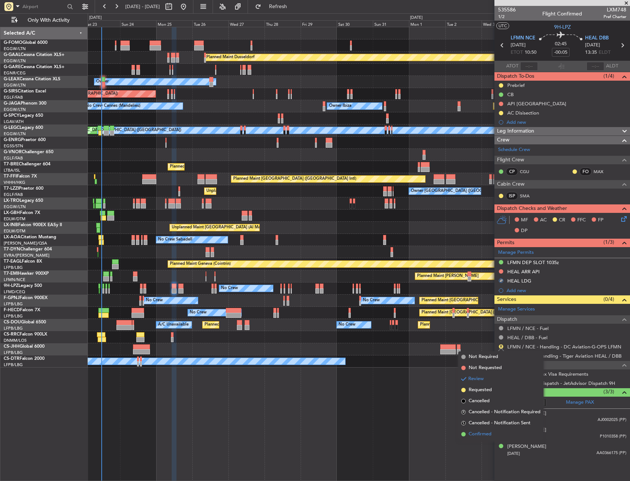
click at [480, 430] on li "Confirmed" at bounding box center [500, 434] width 85 height 11
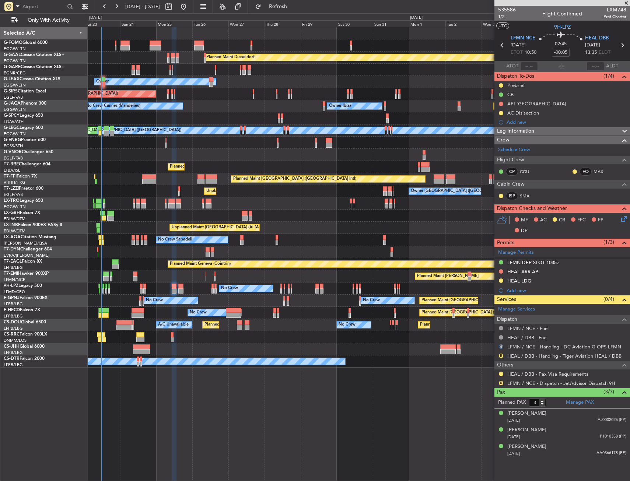
click at [500, 17] on mat-tooltip-component "Trip Number" at bounding box center [506, 24] width 36 height 20
click at [499, 18] on span "1/2" at bounding box center [507, 17] width 18 height 6
click at [518, 356] on link "HEAL / DBB - Handling - Tiger Aviation HEAL / DBB" at bounding box center [564, 356] width 114 height 6
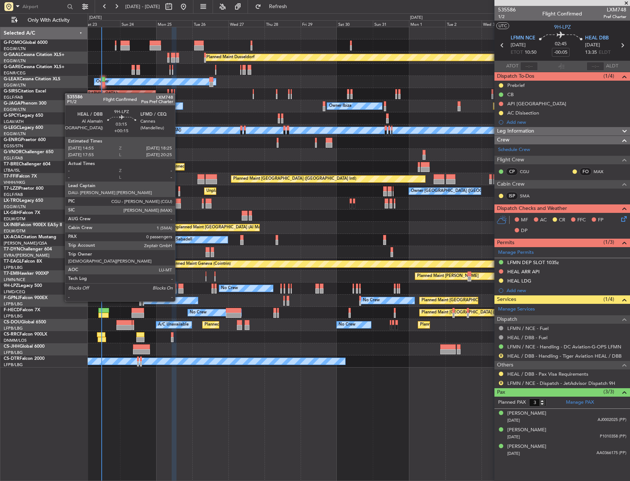
click at [178, 287] on div at bounding box center [181, 286] width 6 height 5
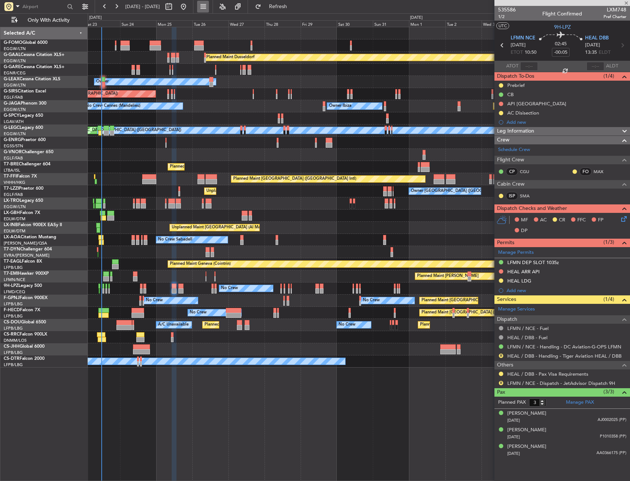
type input "+00:15"
type input "0"
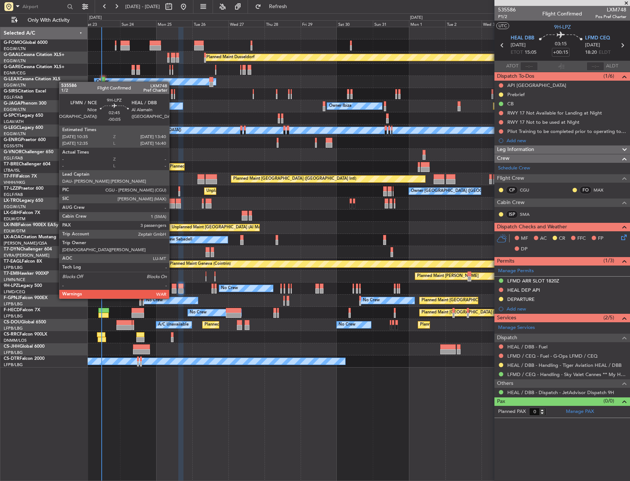
click at [172, 285] on div at bounding box center [174, 286] width 5 height 5
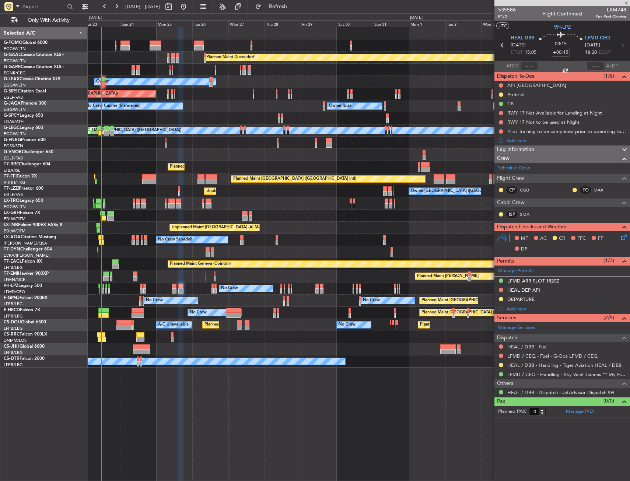
type input "-00:05"
type input "3"
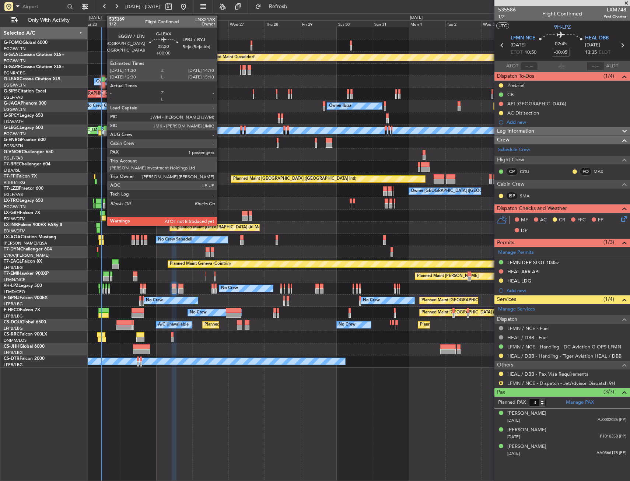
click at [103, 79] on div at bounding box center [103, 79] width 4 height 5
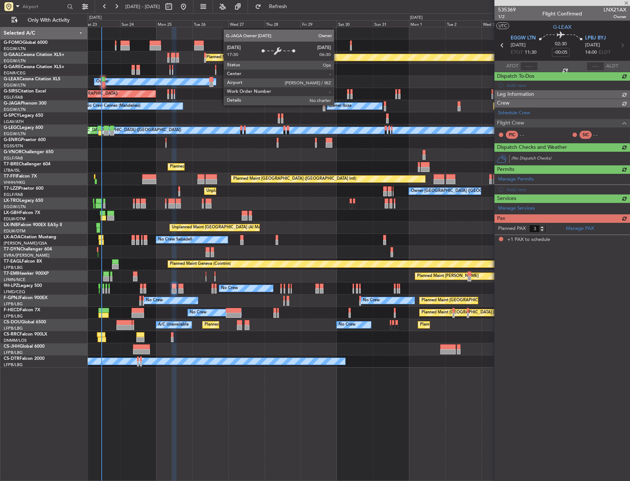
type input "1"
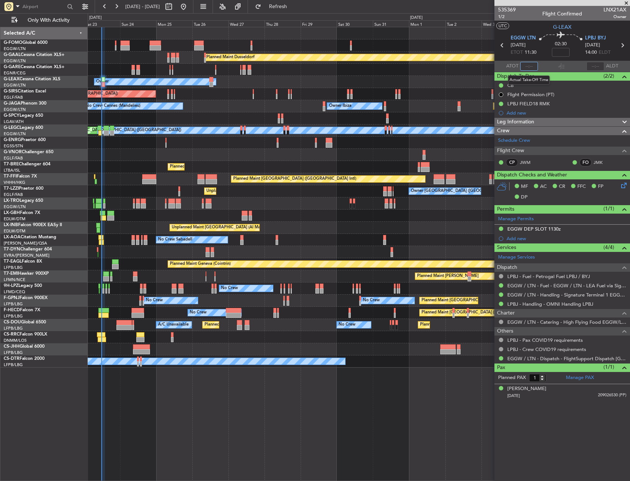
click at [532, 64] on input "text" at bounding box center [529, 66] width 18 height 9
click at [526, 66] on mat-tooltip-component "Estimated Take-Off Time" at bounding box center [516, 66] width 59 height 20
click at [529, 66] on input "text" at bounding box center [529, 66] width 18 height 9
click at [533, 25] on section "UTC G-LEAX" at bounding box center [562, 26] width 136 height 11
type input "11:44"
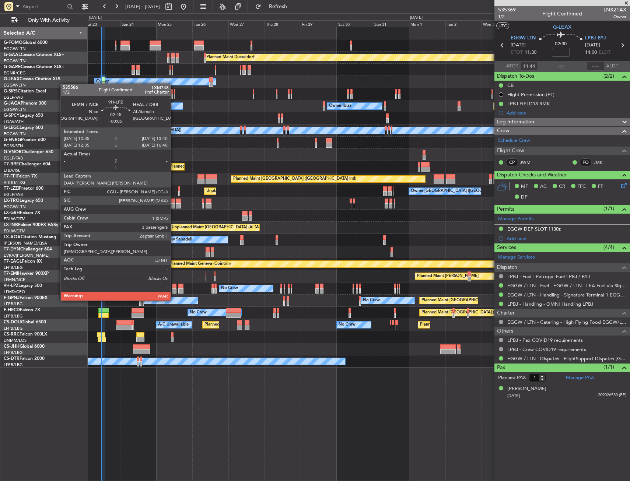
click at [174, 287] on div at bounding box center [174, 286] width 5 height 5
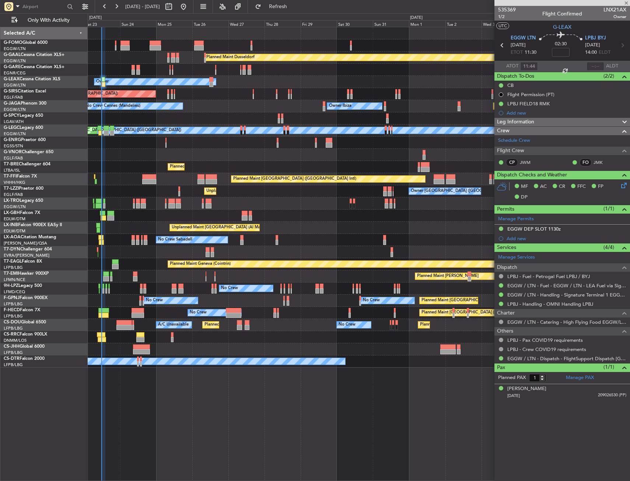
type input "-00:05"
type input "3"
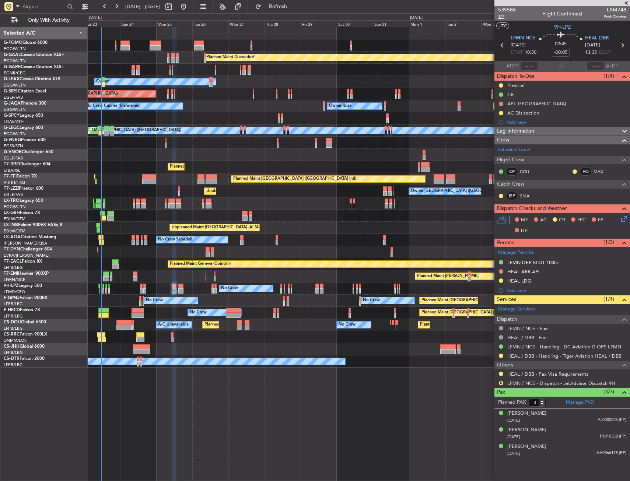
click at [503, 17] on span "1/2" at bounding box center [507, 17] width 18 height 6
click at [501, 385] on div "R" at bounding box center [501, 383] width 6 height 6
click at [501, 384] on button "R" at bounding box center [501, 383] width 4 height 4
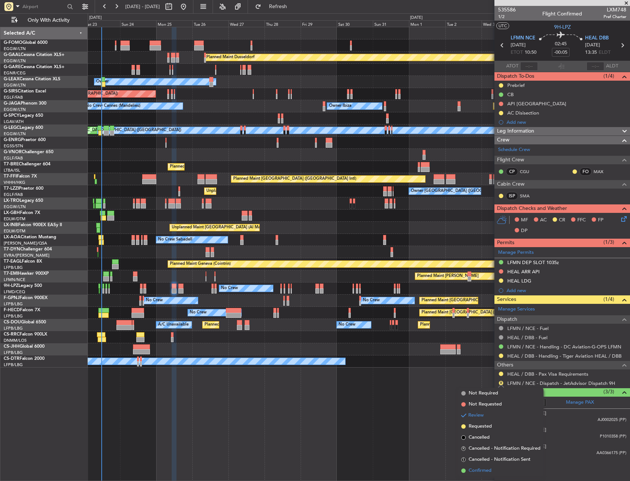
click at [468, 474] on li "Confirmed" at bounding box center [500, 470] width 85 height 11
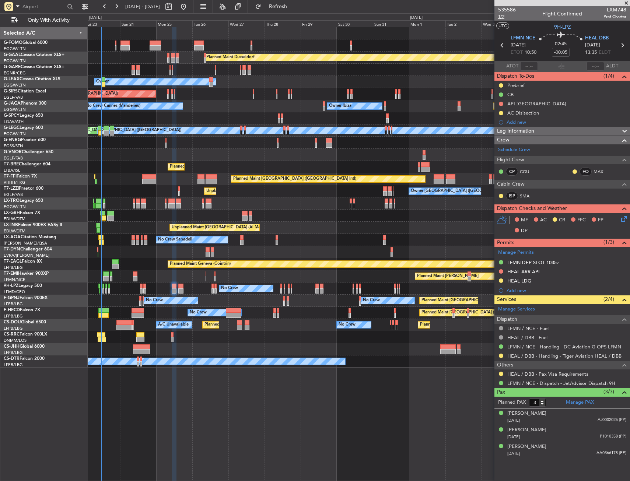
click at [503, 18] on span "1/2" at bounding box center [507, 17] width 18 height 6
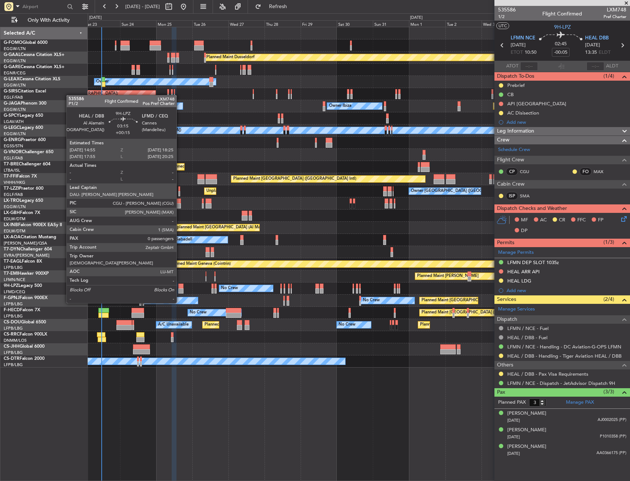
click at [180, 289] on div at bounding box center [181, 290] width 6 height 5
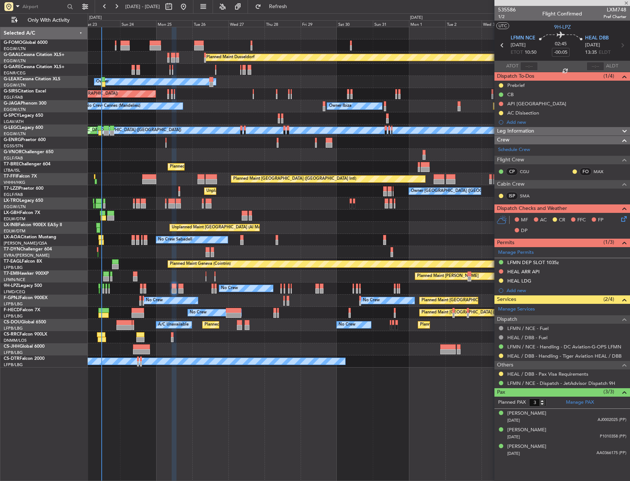
type input "+00:15"
type input "0"
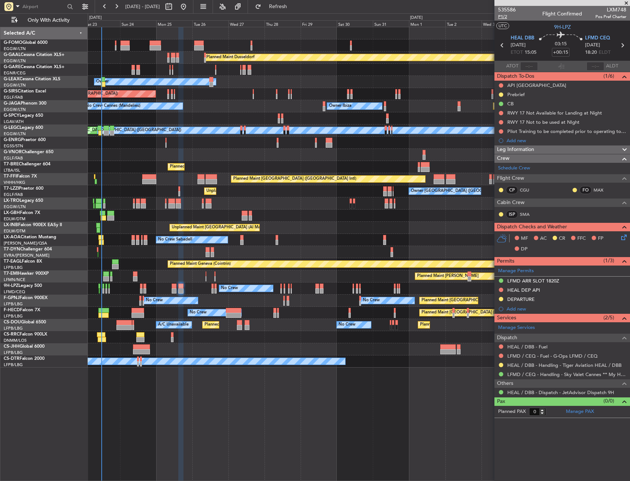
click at [503, 16] on span "P1/2" at bounding box center [507, 17] width 18 height 6
click at [505, 18] on span "P1/2" at bounding box center [507, 17] width 18 height 6
click at [624, 236] on icon at bounding box center [623, 236] width 6 height 6
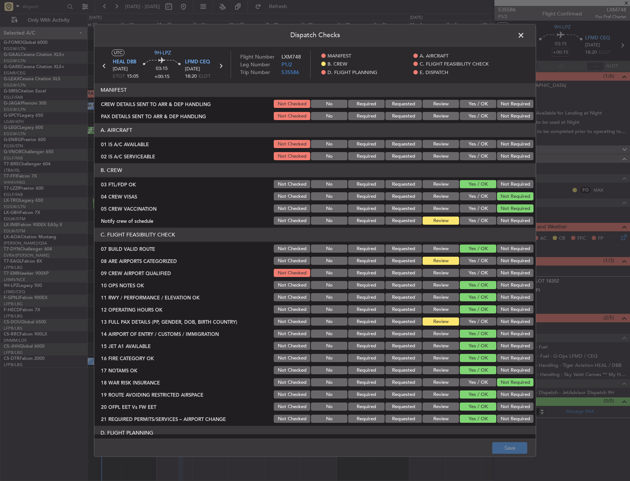
click at [525, 32] on span at bounding box center [525, 37] width 0 height 15
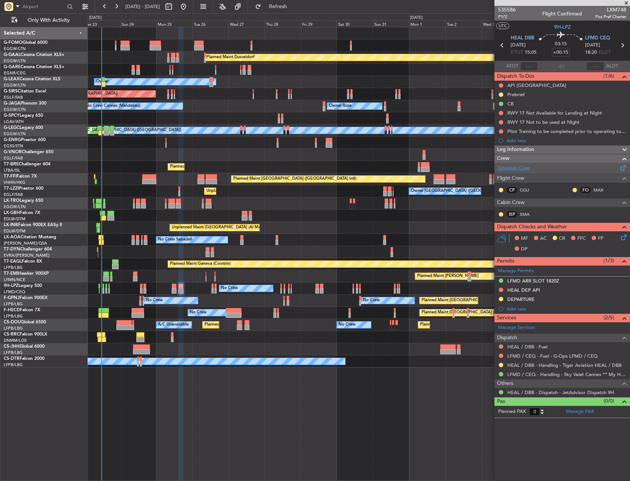
click at [526, 167] on link "Schedule Crew" at bounding box center [514, 168] width 32 height 7
click at [529, 36] on span "HEAL DBB" at bounding box center [523, 38] width 24 height 7
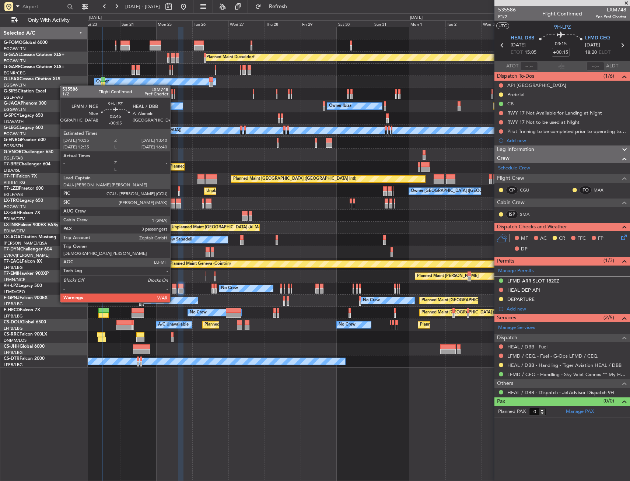
click at [174, 288] on div at bounding box center [174, 290] width 5 height 5
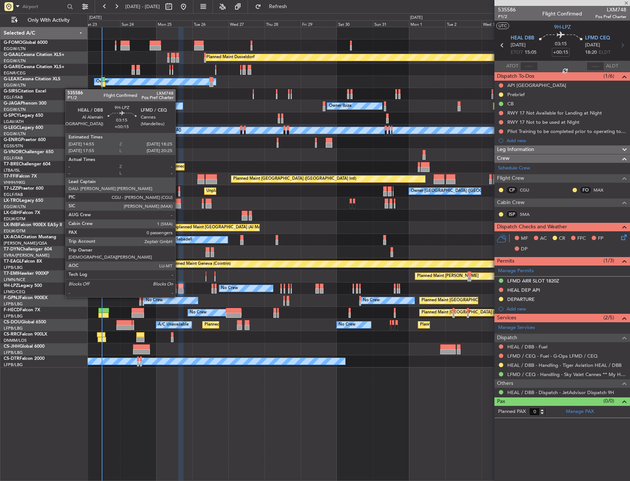
type input "-00:05"
type input "3"
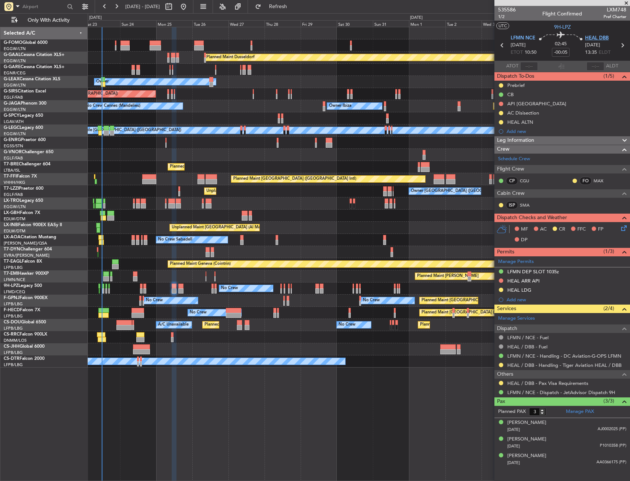
click at [595, 38] on span "HEAL DBB" at bounding box center [597, 38] width 24 height 7
drag, startPoint x: 546, startPoint y: 121, endPoint x: 547, endPoint y: 125, distance: 4.2
click at [546, 121] on div "HEAL ALTN" at bounding box center [562, 122] width 136 height 9
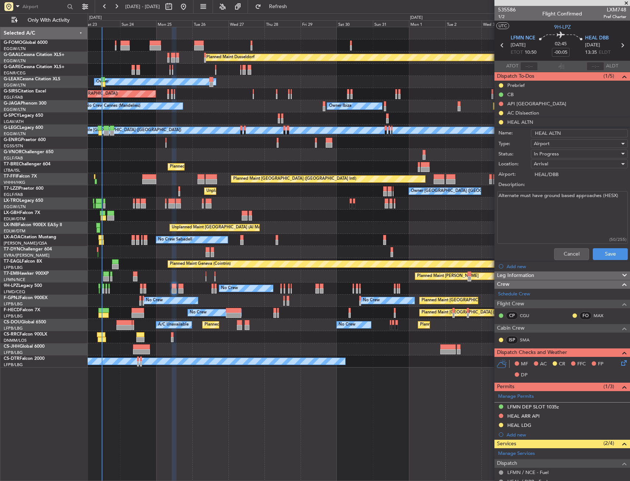
drag, startPoint x: 545, startPoint y: 197, endPoint x: 595, endPoint y: 197, distance: 49.7
click at [595, 196] on textarea "Alternate must have ground based approaches (HESX)" at bounding box center [562, 217] width 130 height 53
click at [572, 254] on button "Cancel" at bounding box center [571, 254] width 35 height 12
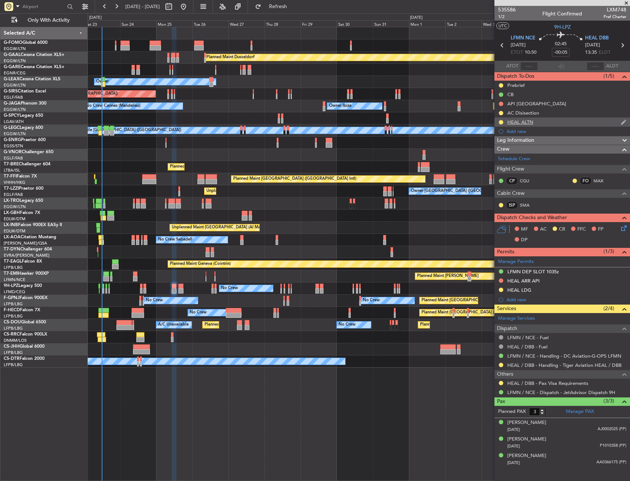
click at [570, 125] on div "HEAL ALTN" at bounding box center [562, 122] width 136 height 9
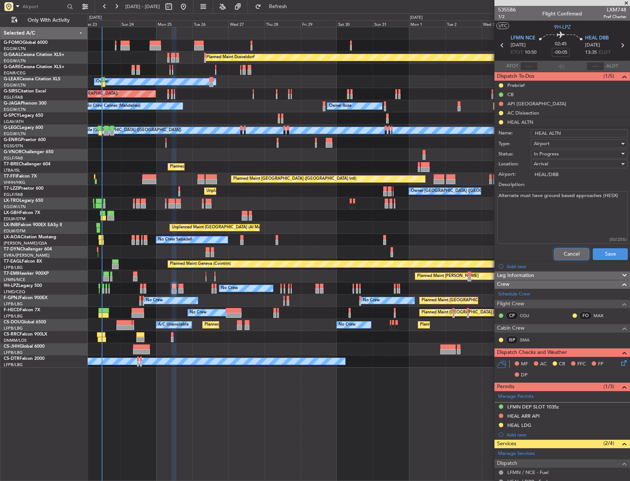
click at [570, 254] on button "Cancel" at bounding box center [571, 254] width 35 height 12
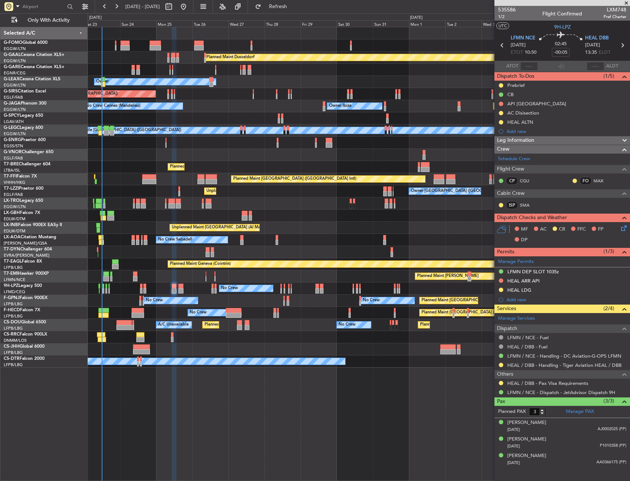
click at [624, 227] on icon at bounding box center [623, 227] width 6 height 6
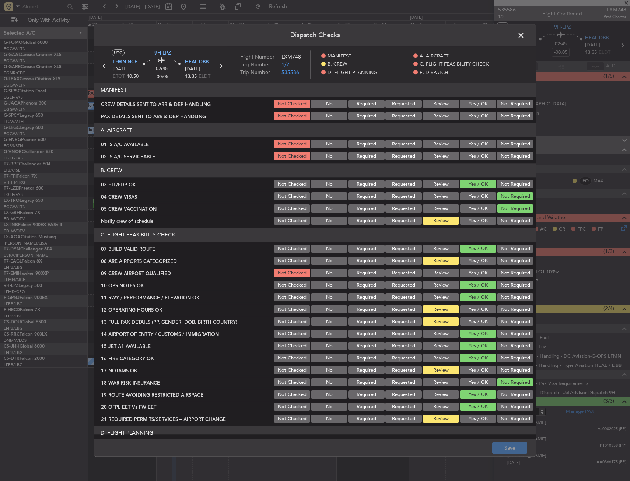
click at [479, 221] on button "Yes / OK" at bounding box center [478, 221] width 36 height 8
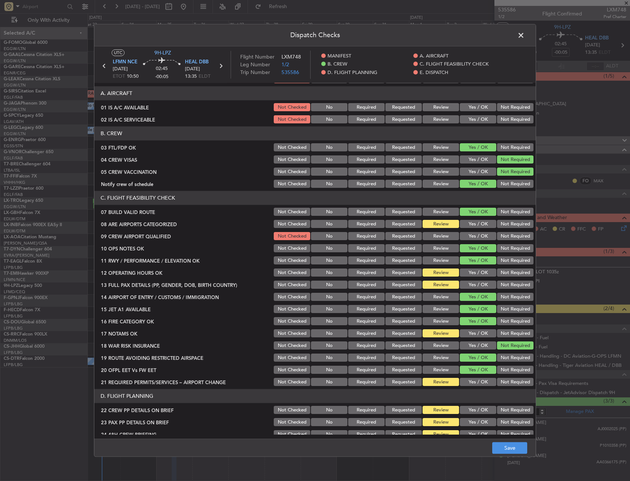
click at [379, 223] on div "08 ARE AIRPORTS CATEGORIZED Not Checked No Required Requested Review Yes / OK N…" at bounding box center [314, 224] width 441 height 10
click at [385, 223] on button "Requested" at bounding box center [403, 224] width 36 height 8
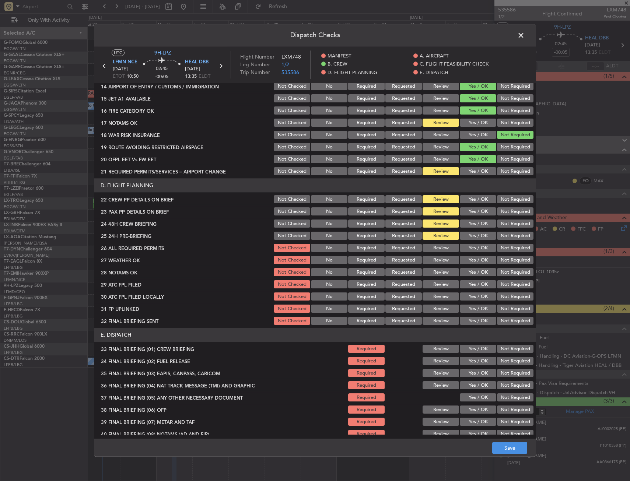
scroll to position [258, 0]
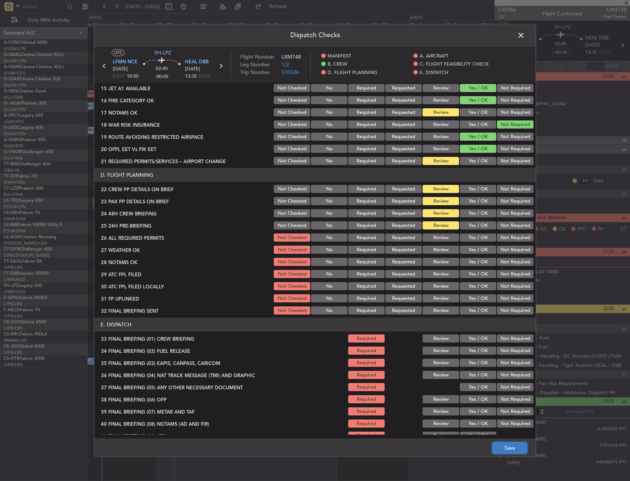
click at [509, 447] on button "Save" at bounding box center [509, 448] width 35 height 12
click at [525, 34] on span at bounding box center [525, 37] width 0 height 15
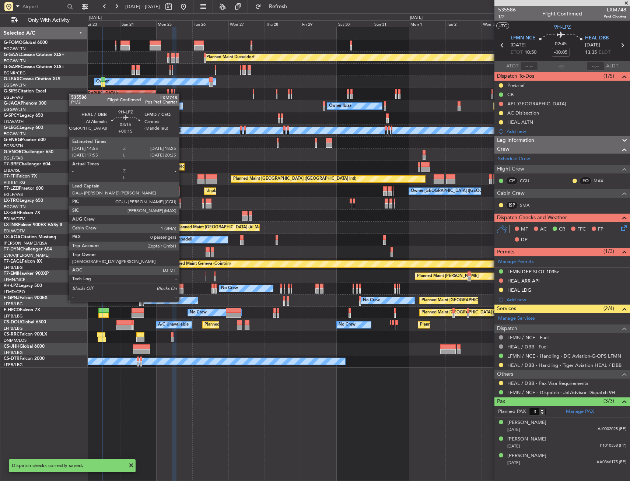
click at [182, 288] on div at bounding box center [181, 286] width 6 height 5
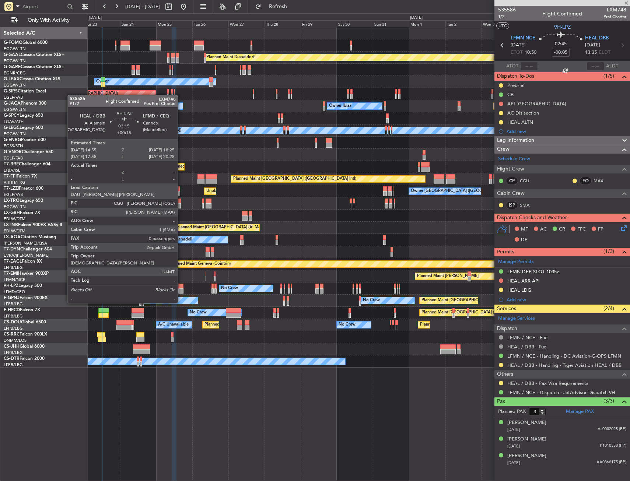
type input "+00:15"
type input "0"
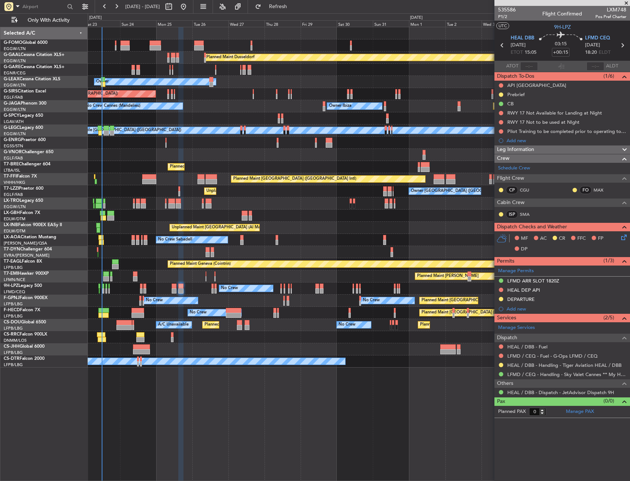
click at [624, 233] on icon at bounding box center [623, 236] width 6 height 6
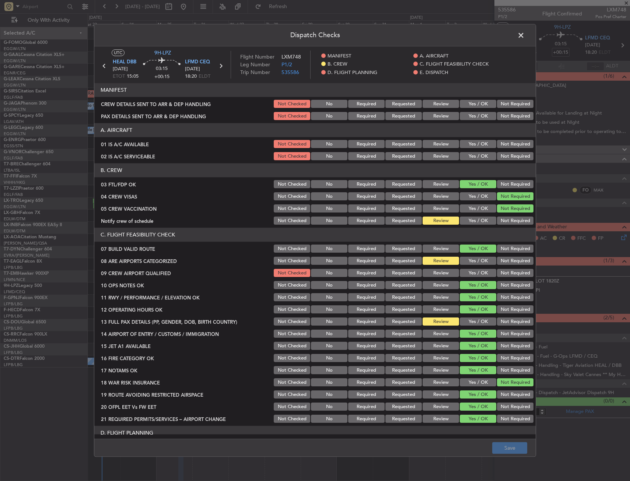
click at [464, 222] on button "Yes / OK" at bounding box center [478, 221] width 36 height 8
click at [402, 262] on button "Requested" at bounding box center [403, 261] width 36 height 8
click at [506, 446] on button "Save" at bounding box center [509, 448] width 35 height 12
click at [525, 36] on span at bounding box center [525, 37] width 0 height 15
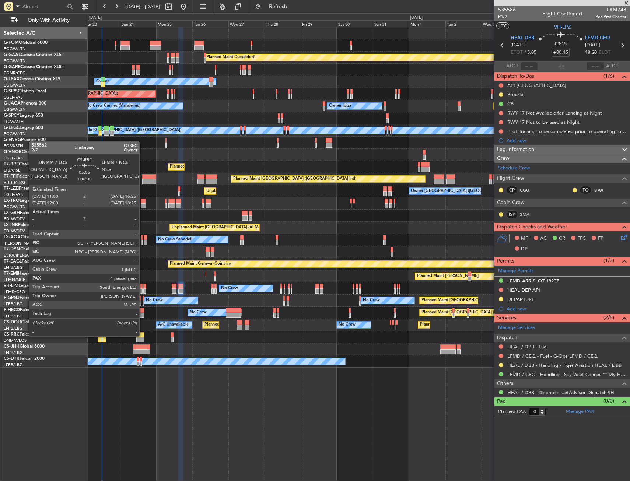
click at [142, 336] on div at bounding box center [140, 334] width 8 height 5
type input "1"
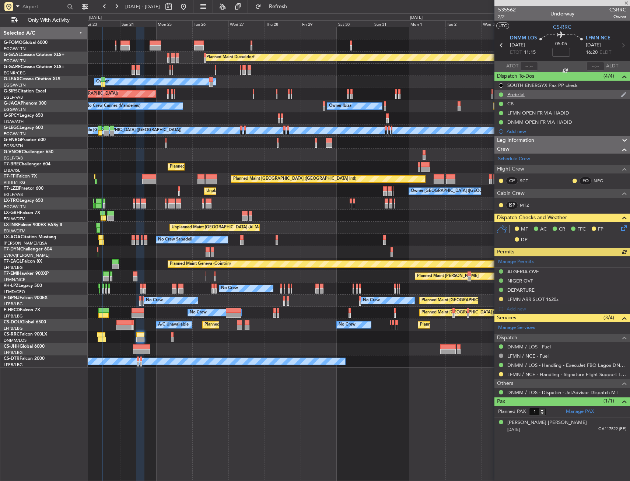
click at [542, 91] on div "Prebrief" at bounding box center [562, 94] width 136 height 9
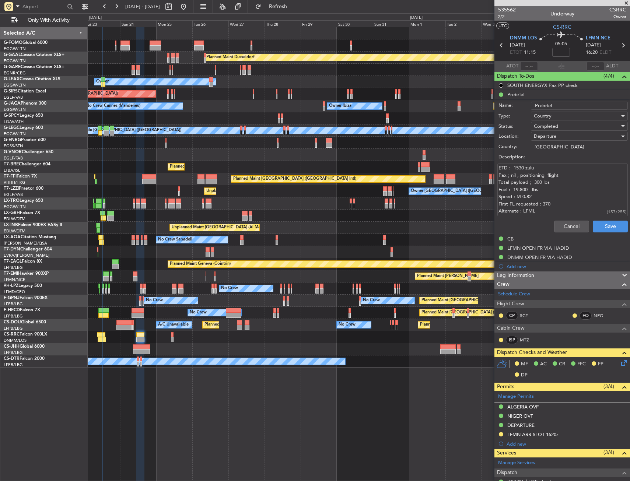
click at [536, 182] on textarea "ETD : 1530 zulu Pax ; nil , positioning flight Total payload ; 300 lbs Fuel : 1…" at bounding box center [562, 190] width 130 height 53
click at [548, 204] on textarea "ETD : 1530 zulu Pax ; nil , positioning flight Total payload ; 800 lbs Fuel : 1…" at bounding box center [562, 190] width 130 height 53
type textarea "ETD : 1530 zulu Pax ; nil , positioning flight Total payload ; 800 lbs Fuel : 1…"
click at [595, 228] on button "Save" at bounding box center [610, 227] width 35 height 12
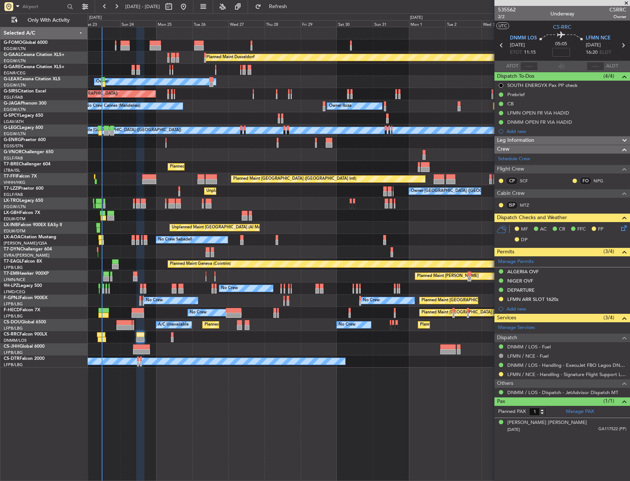
click at [500, 17] on span "2/2" at bounding box center [507, 17] width 18 height 6
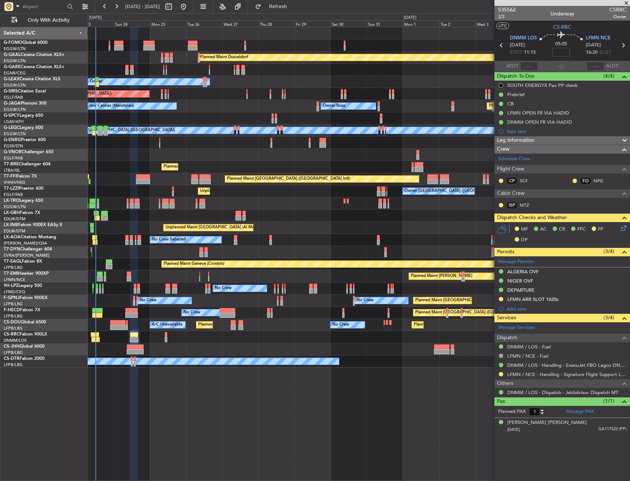
click at [264, 236] on div "No Crew Sabadell No Crew Sabadell" at bounding box center [359, 240] width 542 height 12
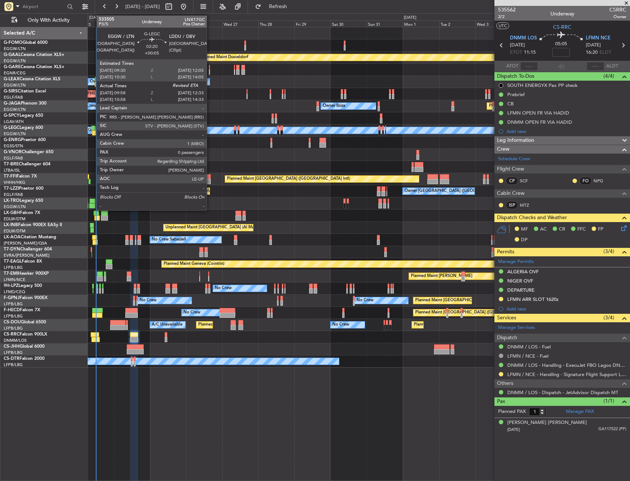
click at [93, 127] on div at bounding box center [93, 128] width 4 height 5
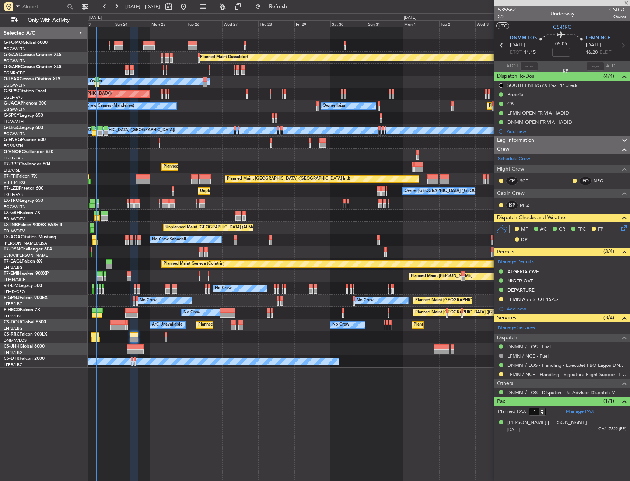
type input "+00:05"
type input "09:58"
type input "0"
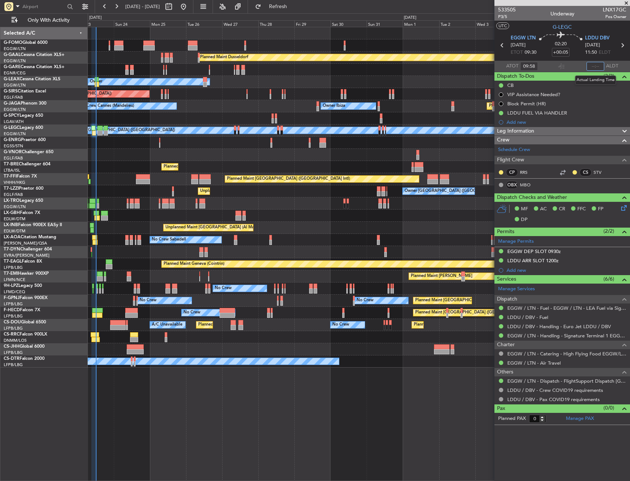
click at [594, 65] on input "text" at bounding box center [595, 66] width 18 height 9
click at [585, 27] on section "UTC G-LEGC" at bounding box center [562, 26] width 136 height 11
type input "12:04"
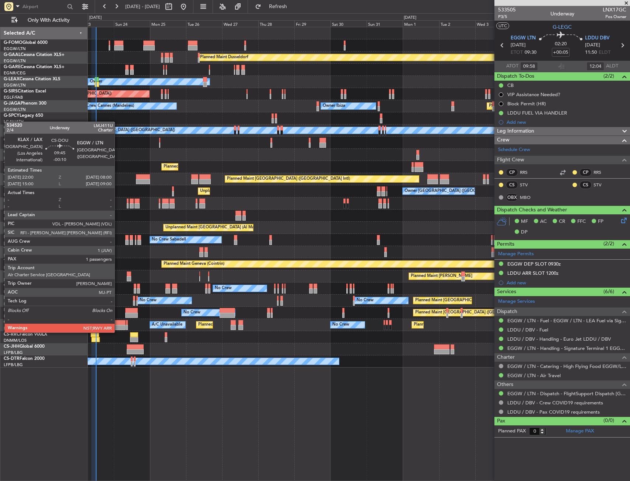
click at [118, 325] on div at bounding box center [117, 327] width 15 height 5
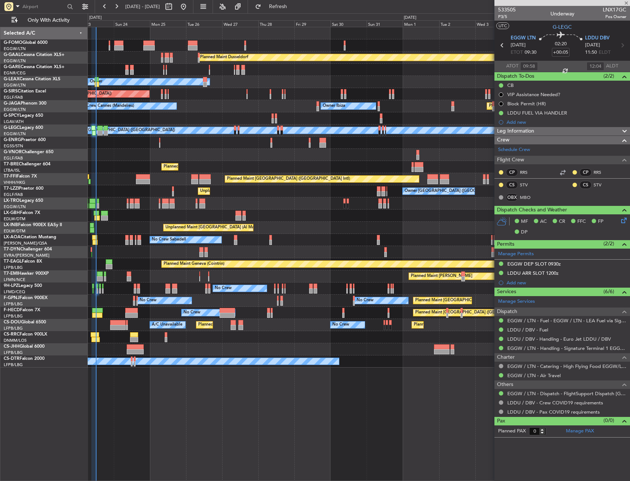
type input "-00:10"
type input "1"
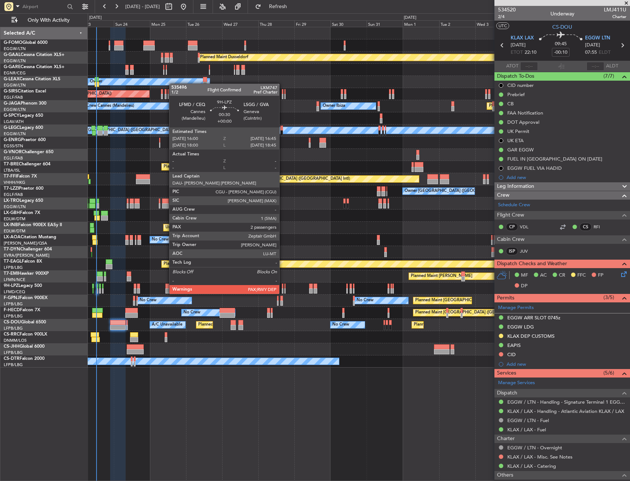
click at [283, 287] on div at bounding box center [282, 286] width 1 height 5
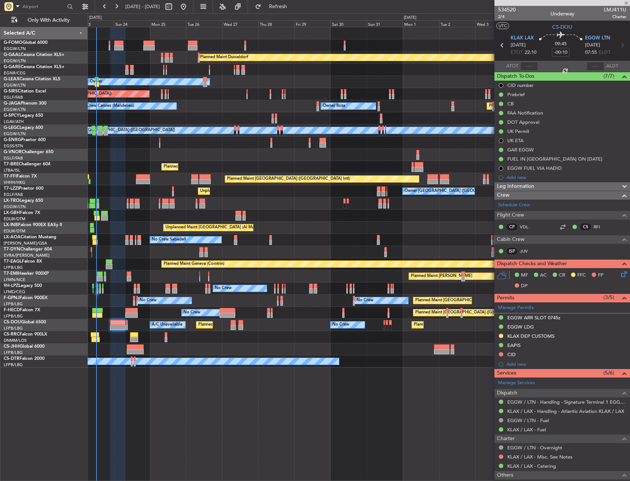
type input "2"
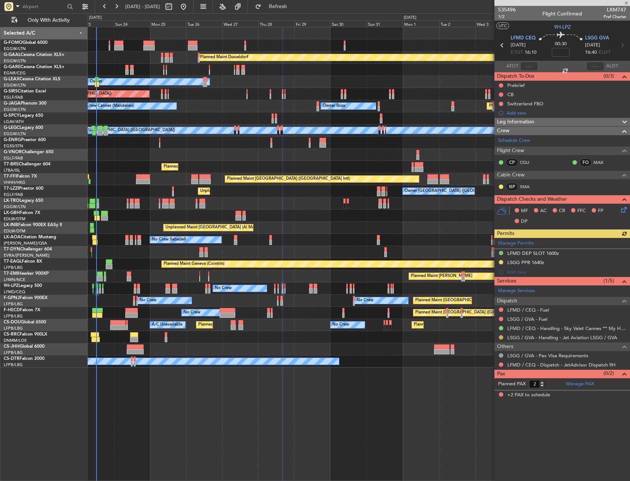
click at [501, 336] on button at bounding box center [501, 337] width 4 height 4
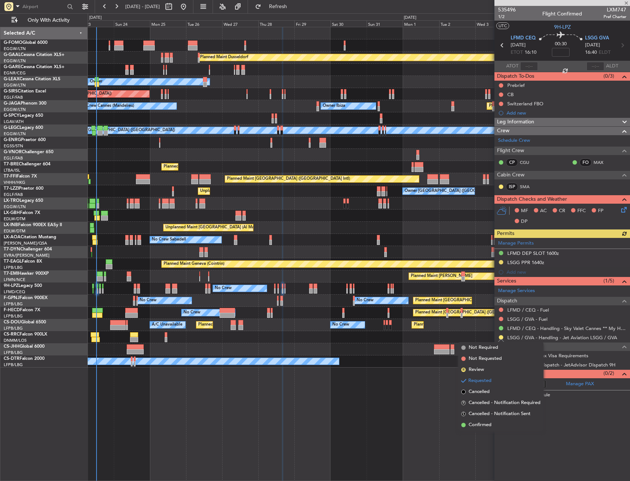
click at [480, 420] on li "Confirmed" at bounding box center [500, 425] width 85 height 11
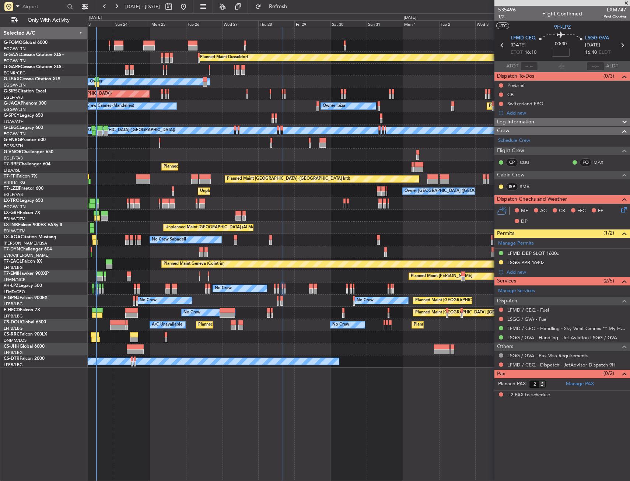
click at [564, 264] on div "LSGG PPR 1640z" at bounding box center [562, 262] width 136 height 9
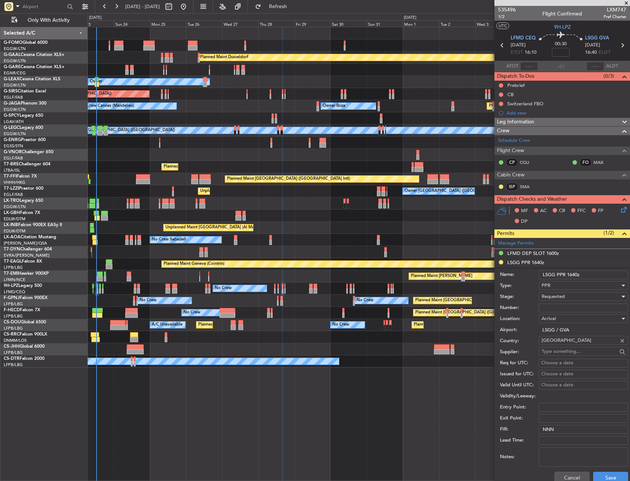
click at [573, 297] on div "Requested" at bounding box center [581, 296] width 78 height 11
click at [564, 349] on span "Received OK" at bounding box center [580, 352] width 77 height 11
click at [564, 308] on input "Number:" at bounding box center [584, 308] width 90 height 9
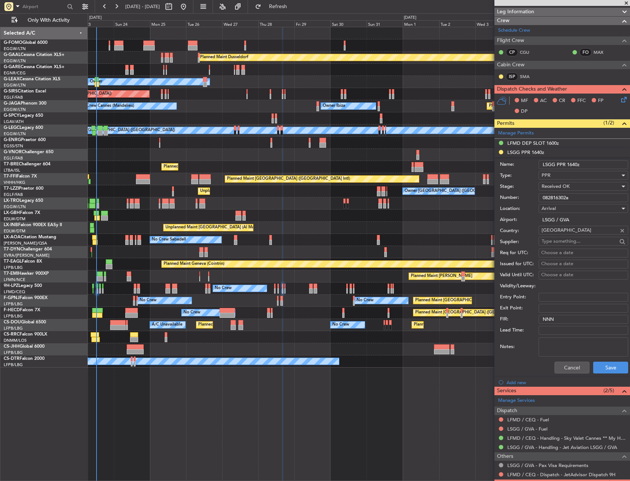
scroll to position [111, 0]
type input "082816302a"
click at [602, 366] on button "Save" at bounding box center [610, 367] width 35 height 12
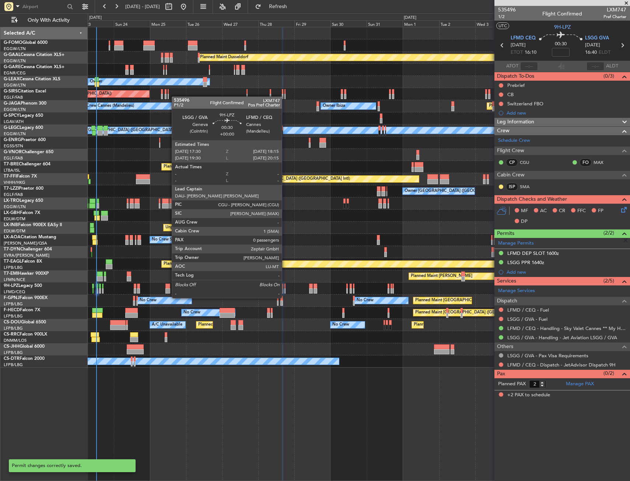
scroll to position [0, 0]
click at [285, 291] on div at bounding box center [284, 290] width 1 height 5
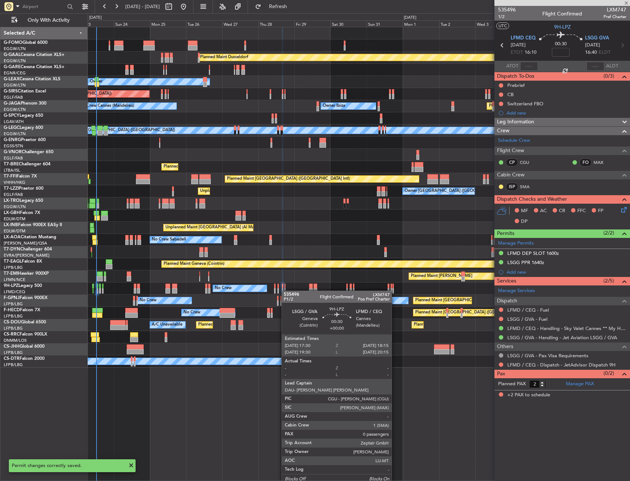
type input "0"
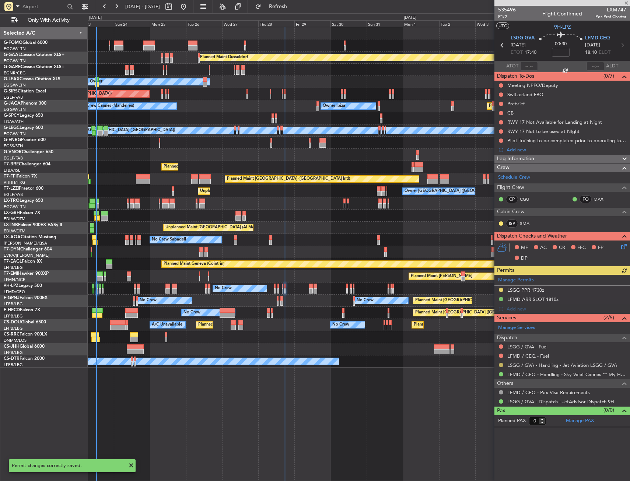
click at [501, 364] on button at bounding box center [501, 365] width 4 height 4
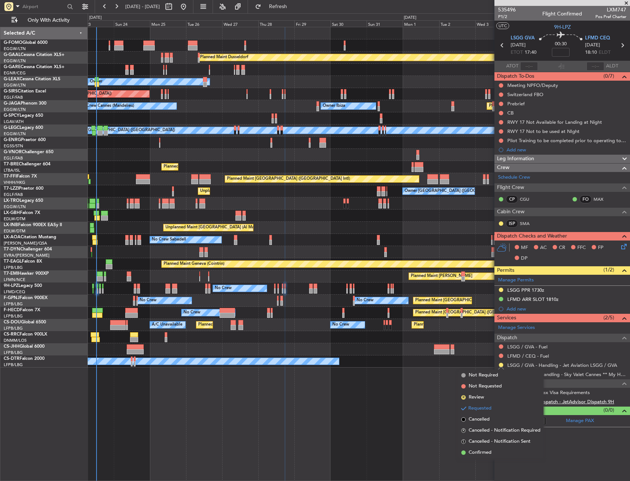
drag, startPoint x: 480, startPoint y: 452, endPoint x: 516, endPoint y: 403, distance: 61.7
click at [480, 452] on span "Confirmed" at bounding box center [480, 452] width 23 height 7
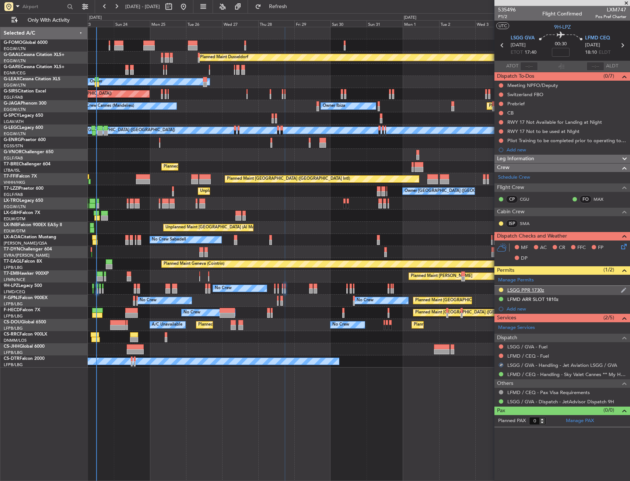
click at [562, 293] on div "LSGG PPR 1730z" at bounding box center [562, 290] width 136 height 9
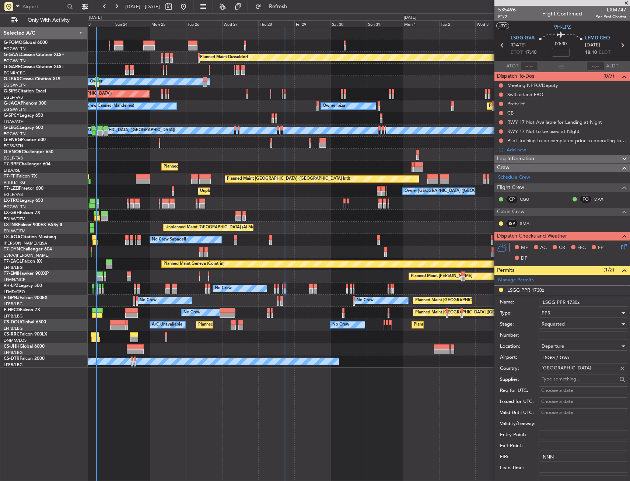
click at [556, 326] on span "Requested" at bounding box center [553, 324] width 23 height 7
click at [549, 381] on span "Received OK" at bounding box center [580, 380] width 77 height 11
click at [552, 333] on input "Number:" at bounding box center [584, 335] width 90 height 9
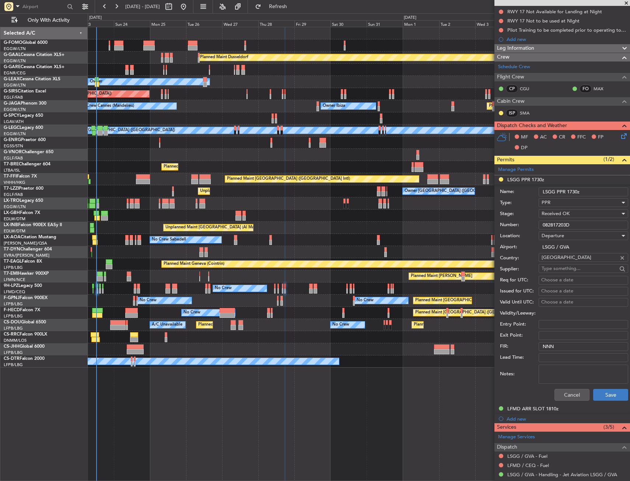
type input "082817203D"
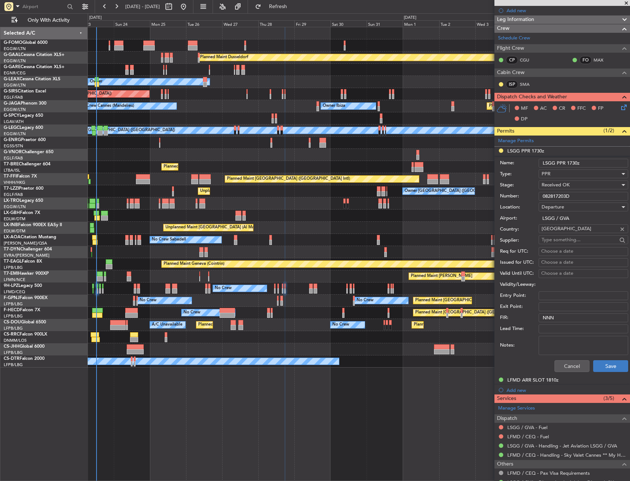
click at [600, 399] on div "535496 P1/2 Flight Confirmed LXM747 Pos Pref Charter UTC 9H-LPZ LSGG GVA 28/08/…" at bounding box center [562, 187] width 136 height 641
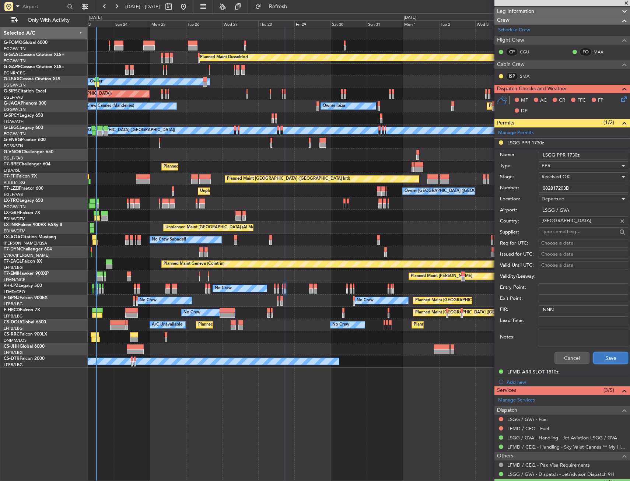
click at [607, 356] on button "Save" at bounding box center [610, 358] width 35 height 12
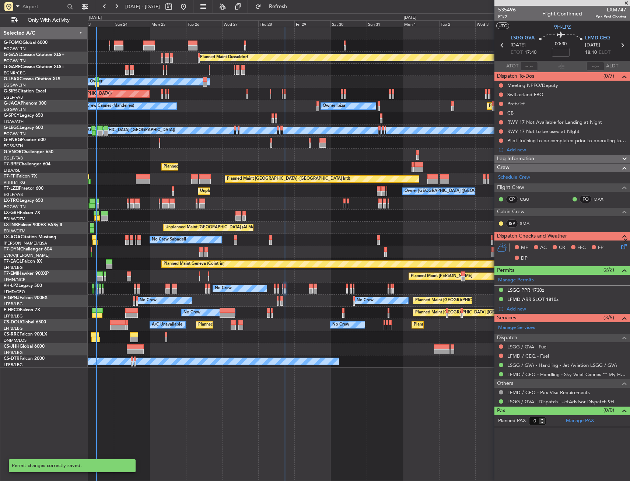
scroll to position [0, 0]
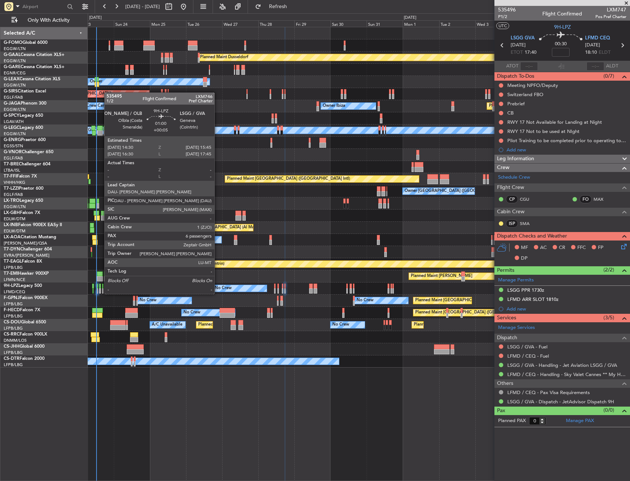
click at [101, 287] on div at bounding box center [100, 286] width 2 height 5
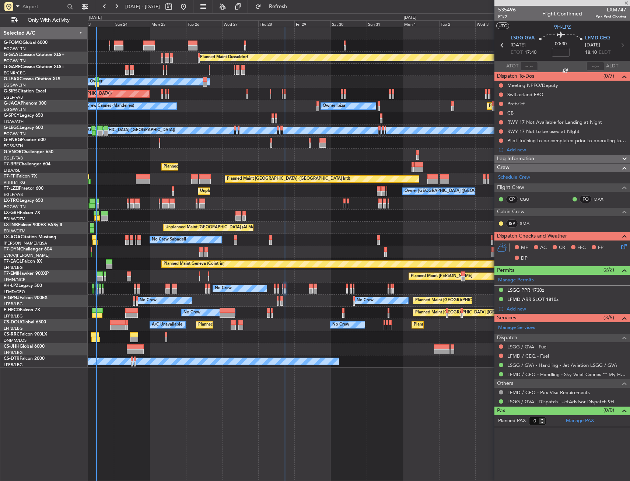
type input "+00:05"
type input "6"
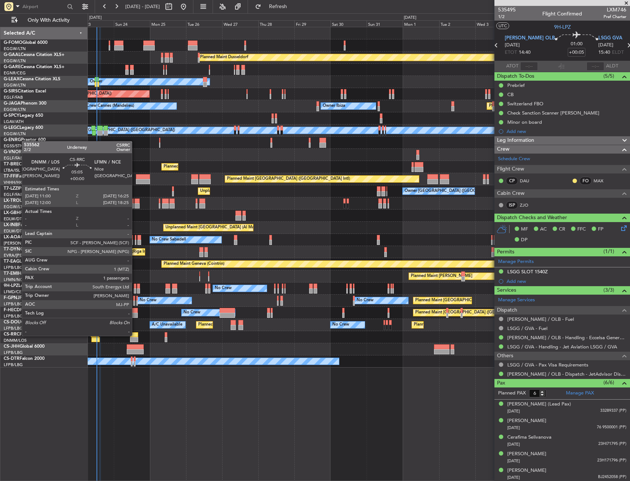
click at [135, 335] on div at bounding box center [134, 334] width 8 height 5
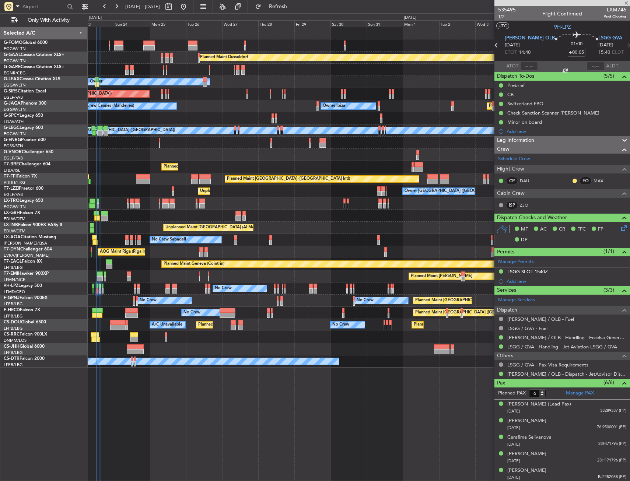
type input "1"
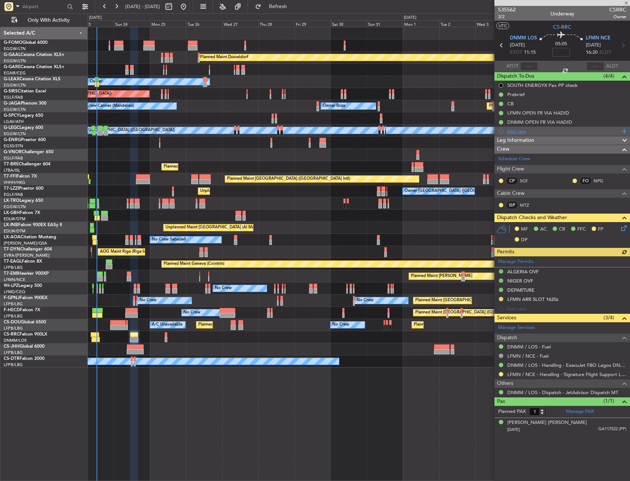
click at [514, 131] on div "Add new" at bounding box center [563, 131] width 113 height 6
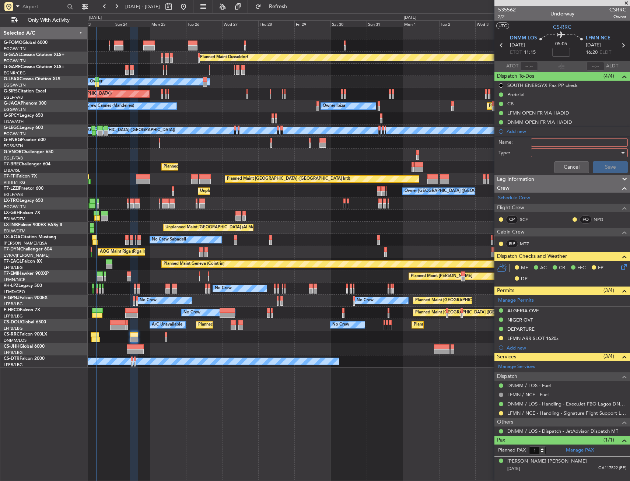
click at [557, 143] on input "Name:" at bounding box center [579, 143] width 97 height 8
type input "FB UNTIL 24AUG 0900Z"
click at [544, 155] on div at bounding box center [577, 152] width 86 height 11
click at [545, 167] on span "Generic" at bounding box center [575, 167] width 90 height 11
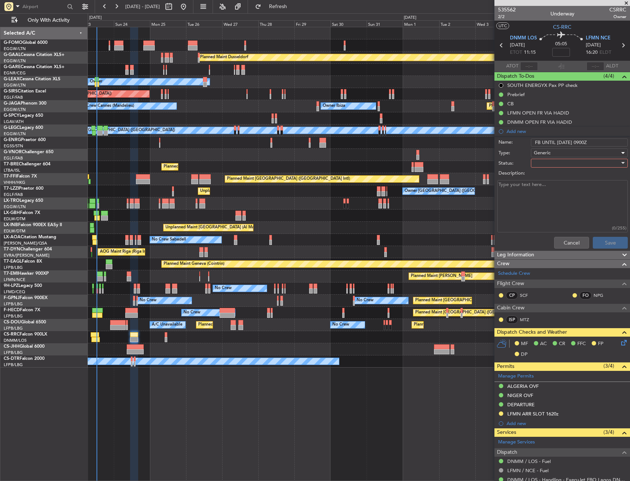
click at [547, 161] on div at bounding box center [577, 163] width 86 height 11
click at [545, 190] on span "In Progress" at bounding box center [576, 188] width 86 height 11
click at [593, 239] on button "Save" at bounding box center [610, 243] width 35 height 12
